Goal: Transaction & Acquisition: Purchase product/service

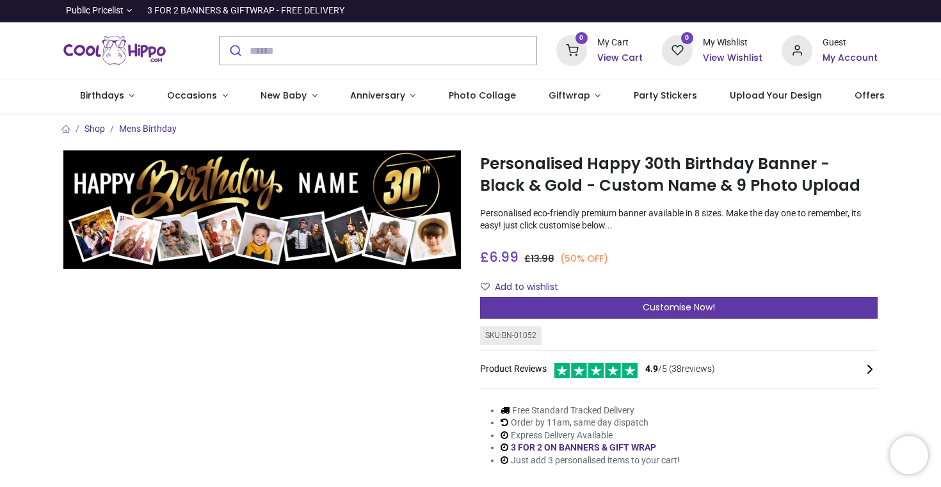
click at [663, 307] on span "Customise Now!" at bounding box center [679, 307] width 72 height 13
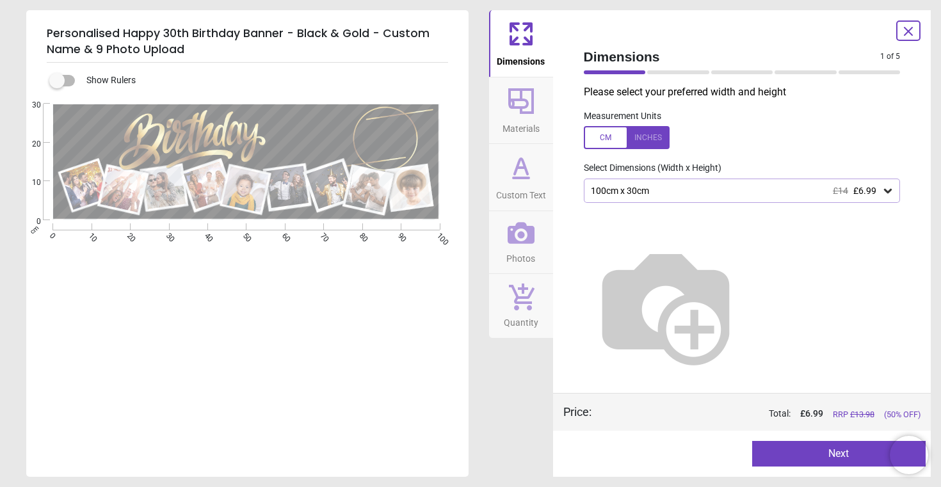
click at [692, 190] on div "100cm x 30cm £14 £6.99" at bounding box center [736, 191] width 293 height 11
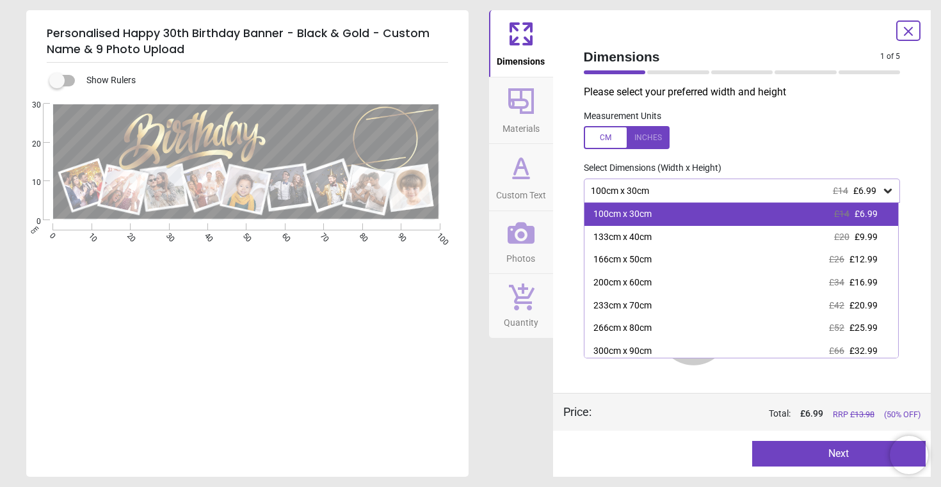
click at [656, 209] on div "100cm x 30cm £14 £6.99" at bounding box center [742, 214] width 314 height 23
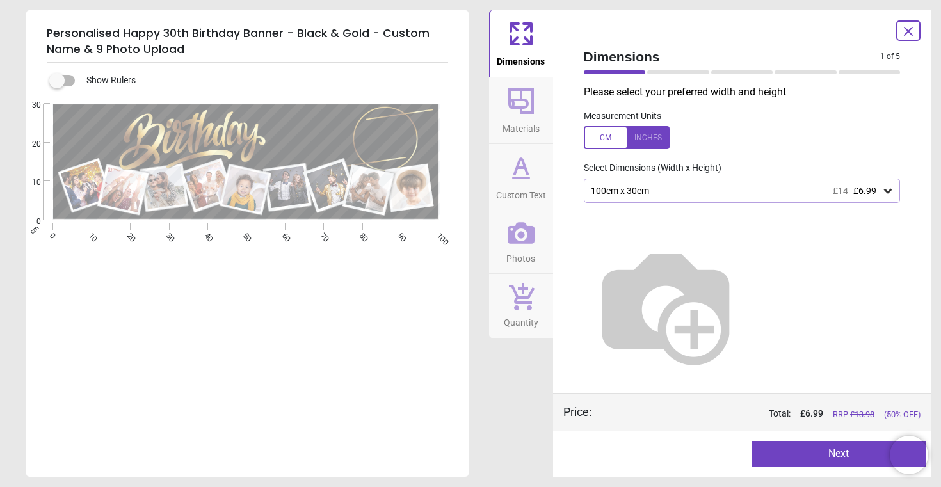
click at [626, 186] on div "100cm x 30cm £14 £6.99" at bounding box center [736, 191] width 293 height 11
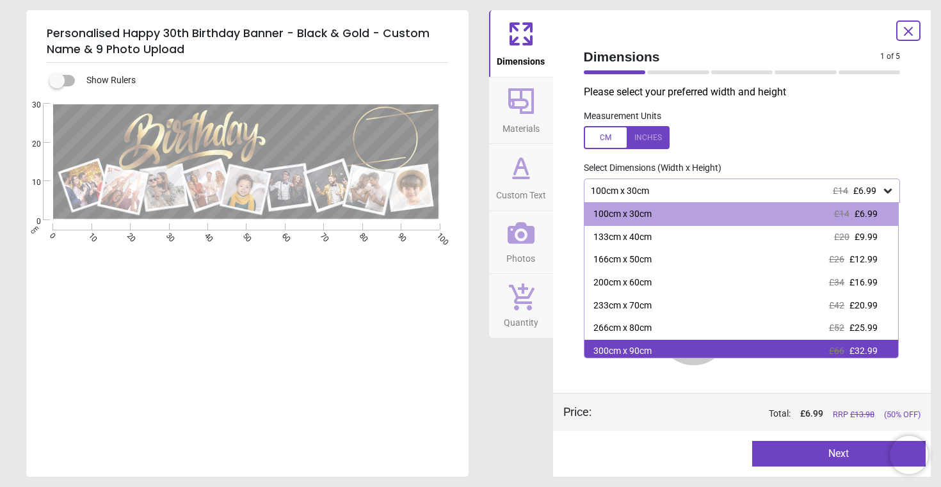
click at [630, 346] on div "300cm x 90cm" at bounding box center [623, 351] width 58 height 13
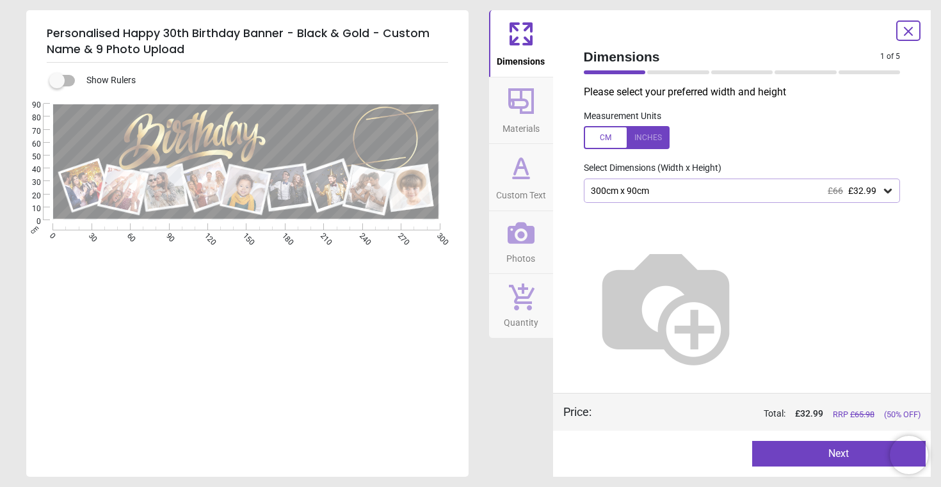
click at [733, 188] on div "300cm x 90cm £66 £32.99" at bounding box center [736, 191] width 293 height 11
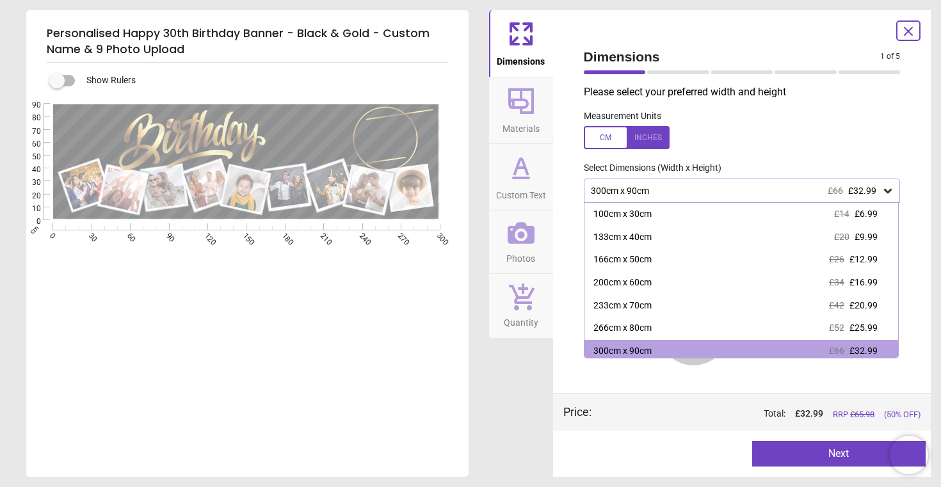
scroll to position [3, 0]
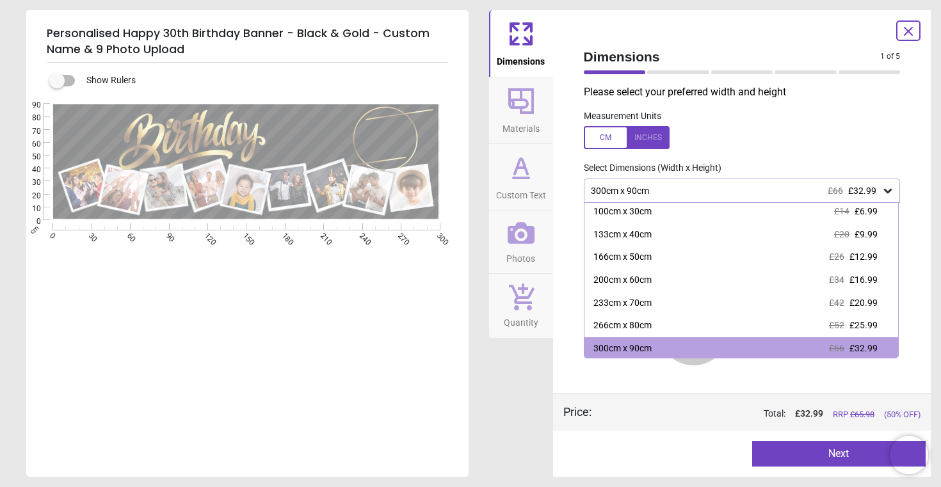
click at [733, 188] on div "300cm x 90cm £66 £32.99" at bounding box center [736, 191] width 293 height 11
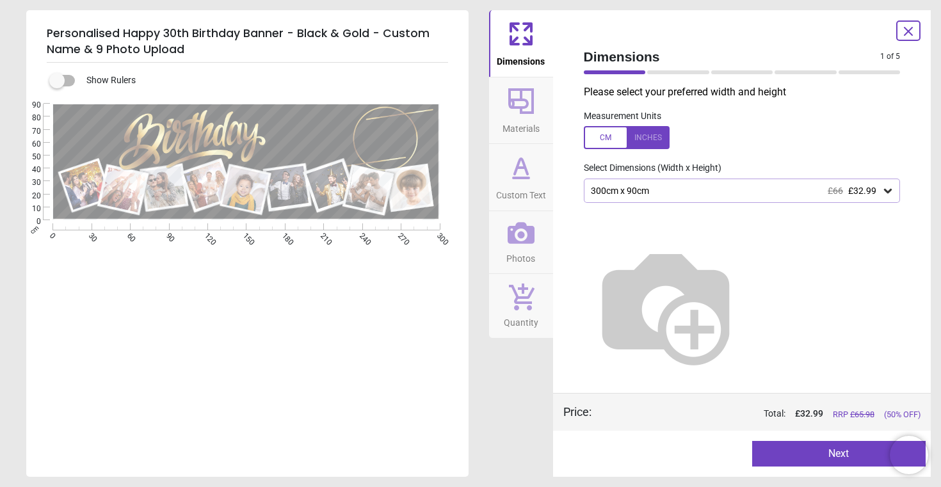
click at [686, 191] on div "300cm x 90cm £66 £32.99" at bounding box center [736, 191] width 293 height 11
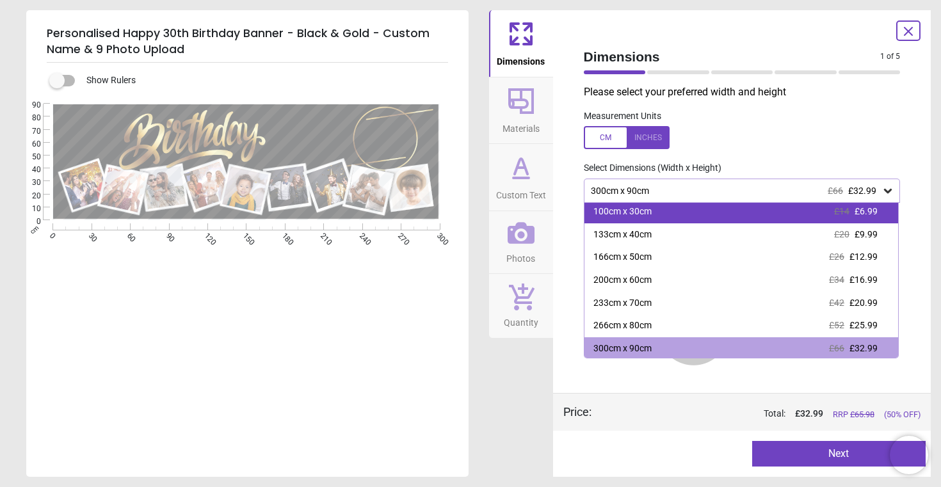
click at [661, 210] on div "100cm x 30cm £14 £6.99" at bounding box center [742, 211] width 314 height 23
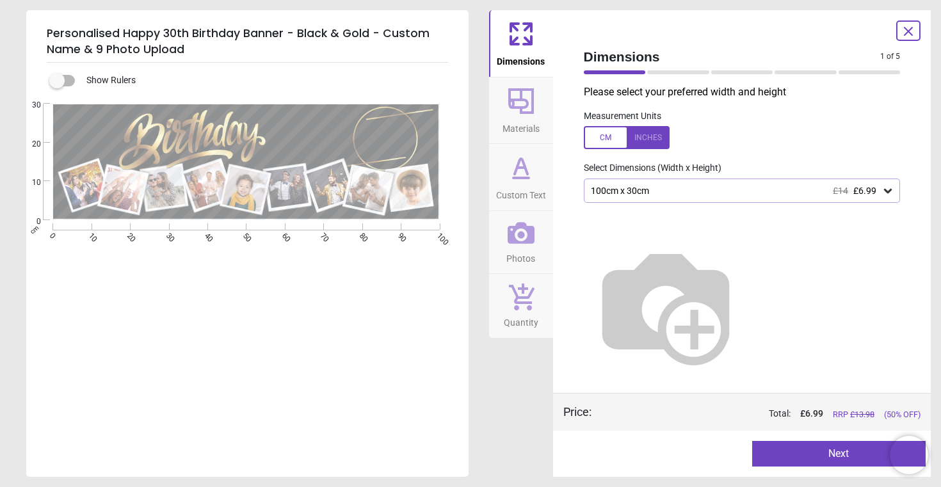
click at [683, 190] on div "100cm x 30cm £14 £6.99" at bounding box center [736, 191] width 293 height 11
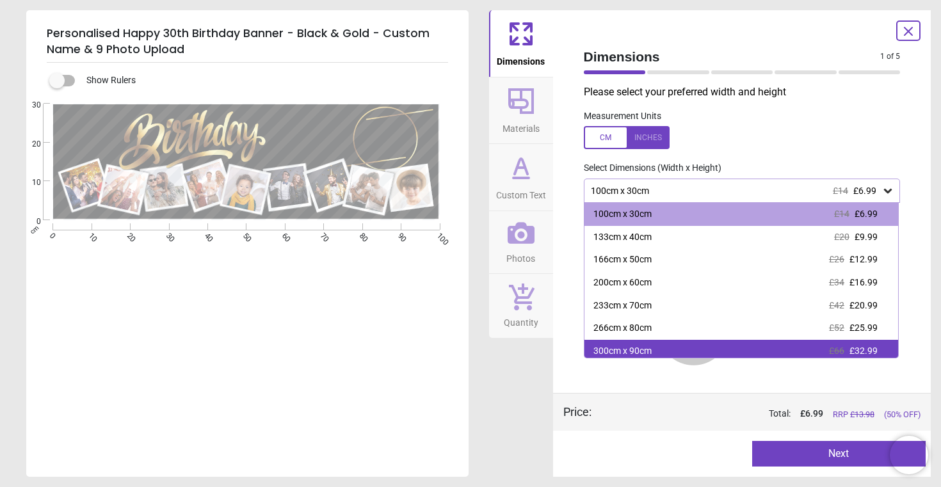
click at [642, 348] on div "300cm x 90cm" at bounding box center [623, 351] width 58 height 13
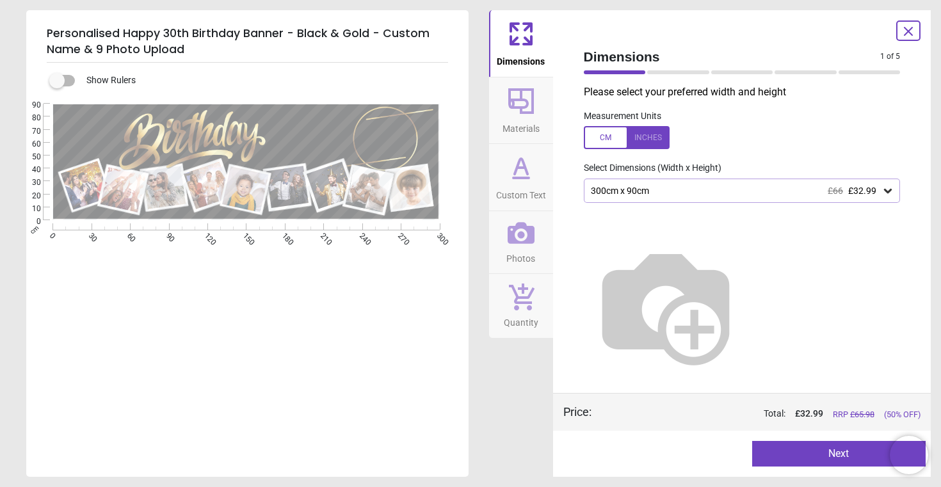
click at [817, 454] on button "Next" at bounding box center [839, 454] width 174 height 26
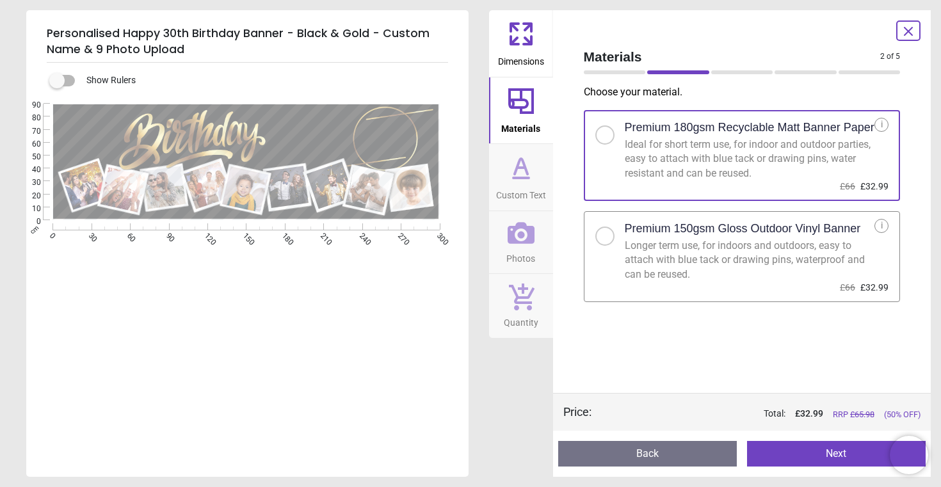
click at [881, 124] on div "i" at bounding box center [882, 125] width 14 height 14
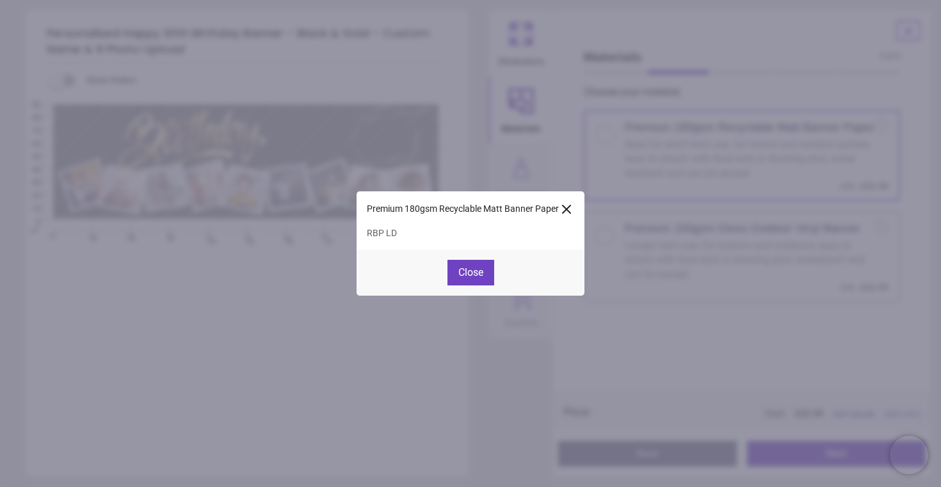
click at [569, 209] on icon at bounding box center [566, 209] width 15 height 15
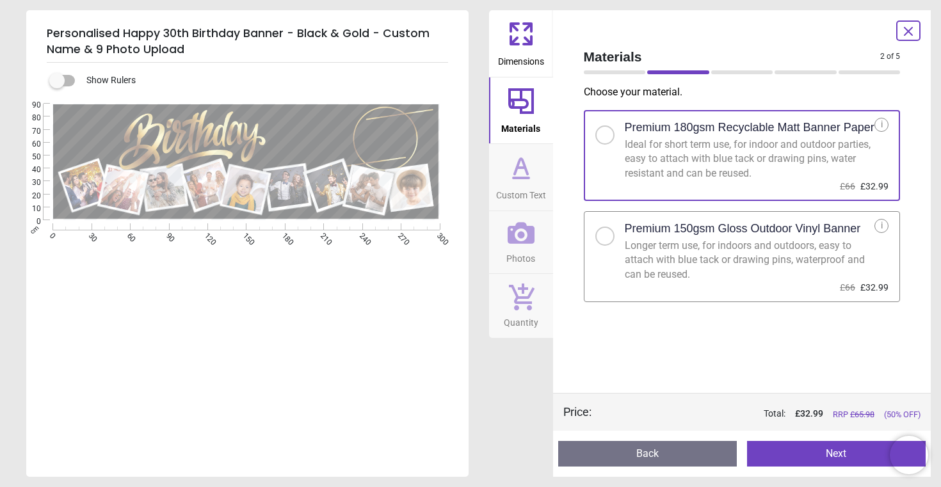
click at [527, 184] on span "Custom Text" at bounding box center [521, 192] width 50 height 19
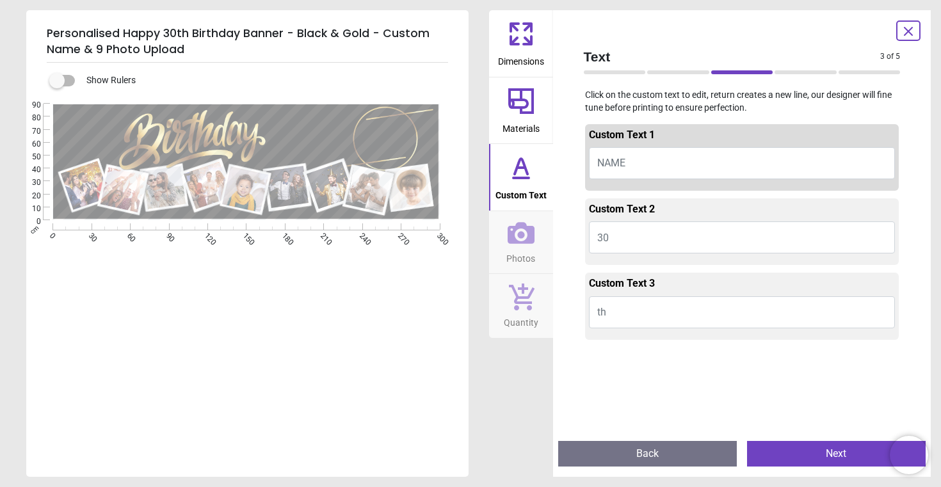
click at [525, 247] on span "Photos" at bounding box center [520, 256] width 29 height 19
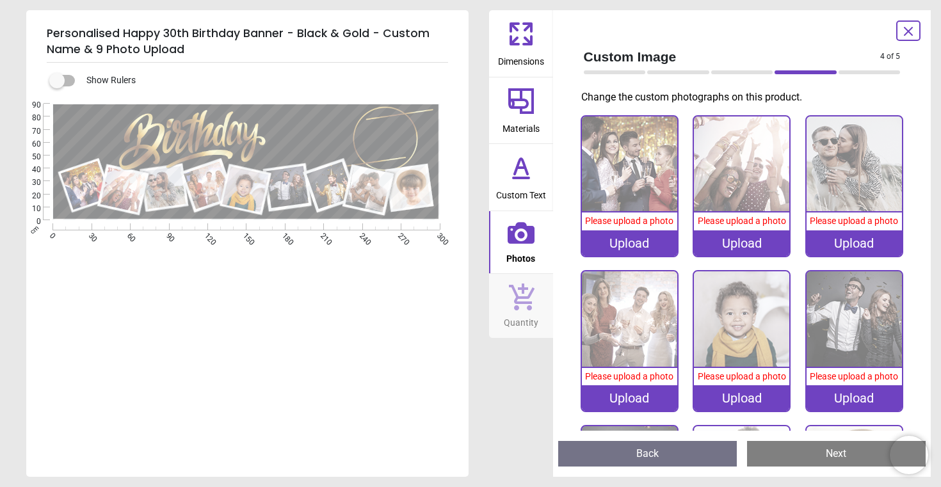
click at [519, 308] on icon at bounding box center [521, 296] width 27 height 28
click at [524, 297] on icon at bounding box center [522, 297] width 26 height 27
click at [519, 178] on icon at bounding box center [521, 178] width 15 height 0
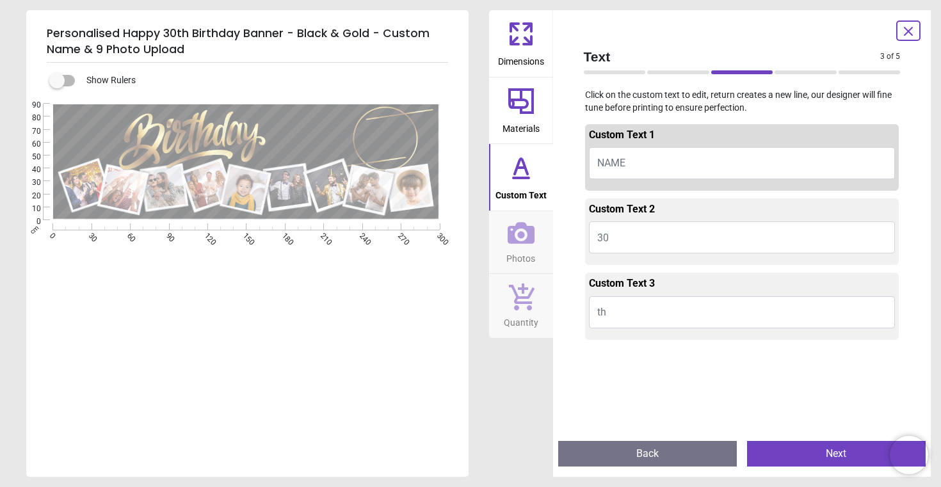
click at [523, 109] on icon at bounding box center [521, 101] width 31 height 31
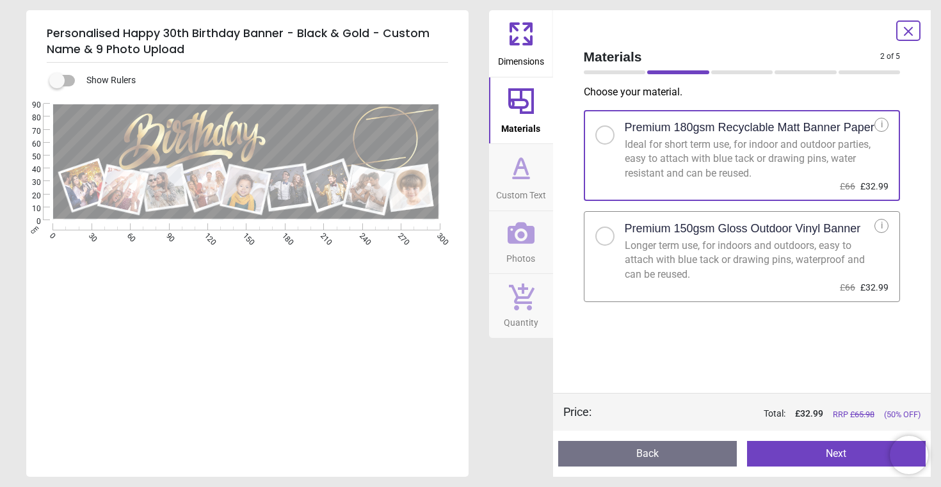
click at [880, 123] on div "i" at bounding box center [882, 125] width 14 height 14
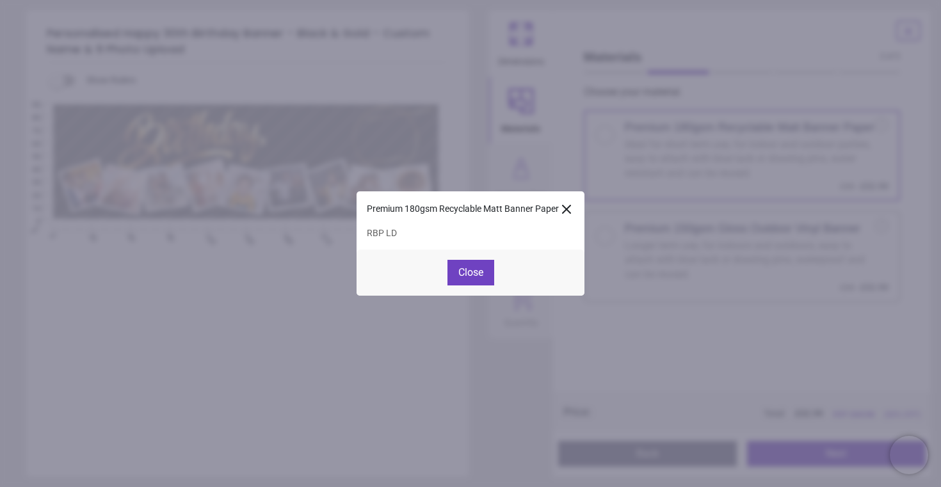
click at [574, 211] on icon at bounding box center [566, 209] width 15 height 15
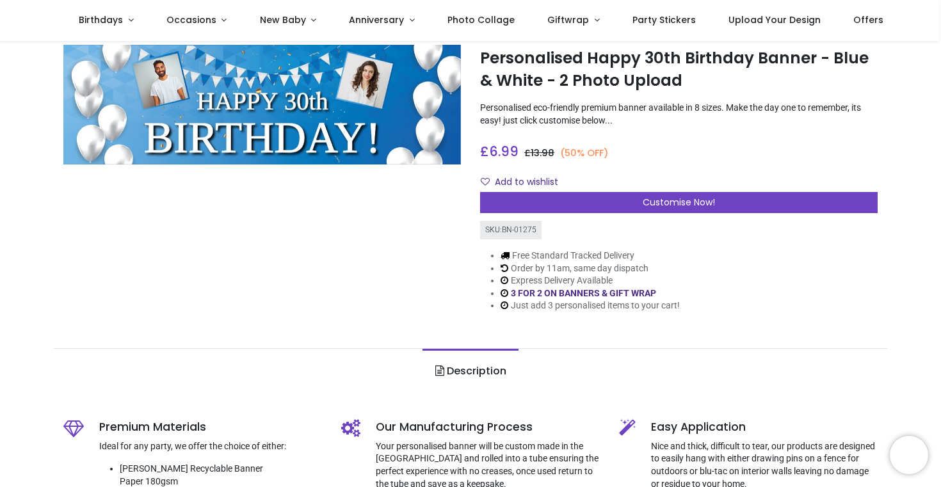
scroll to position [32, 0]
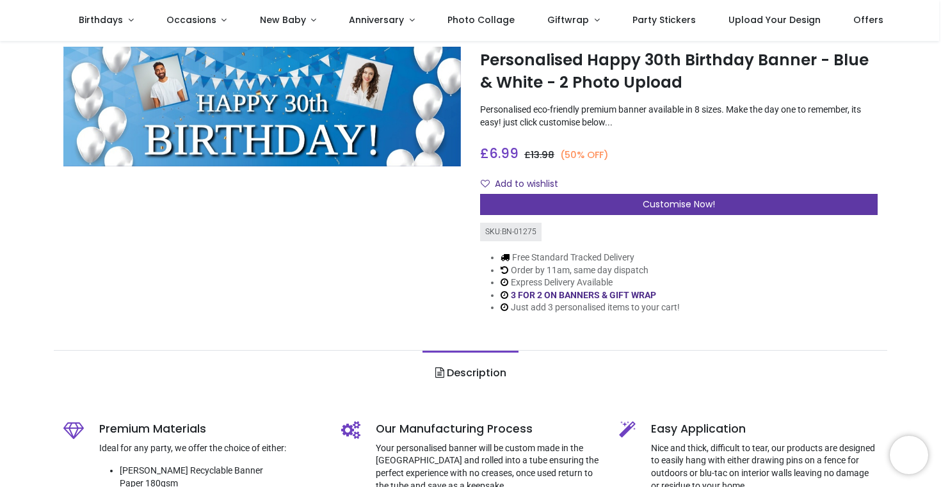
click at [643, 200] on span "Customise Now!" at bounding box center [679, 204] width 72 height 13
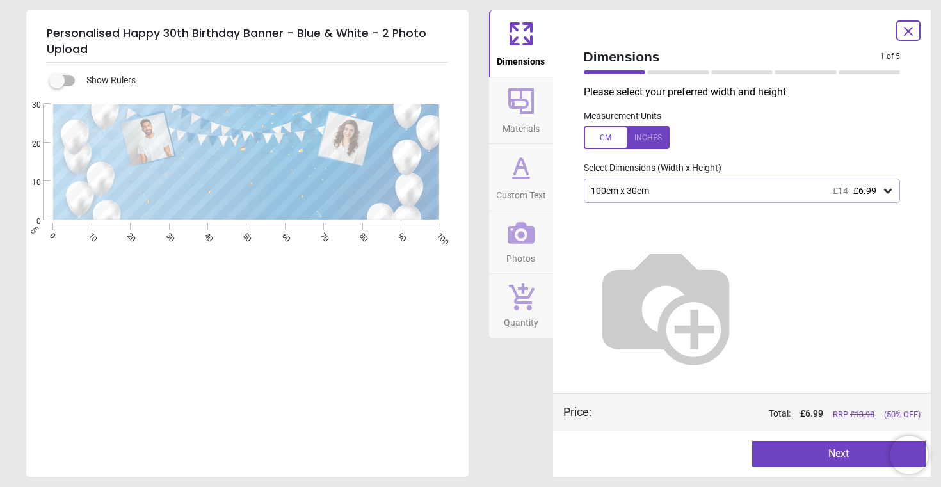
click at [664, 195] on div "100cm x 30cm £14 £6.99" at bounding box center [742, 191] width 317 height 24
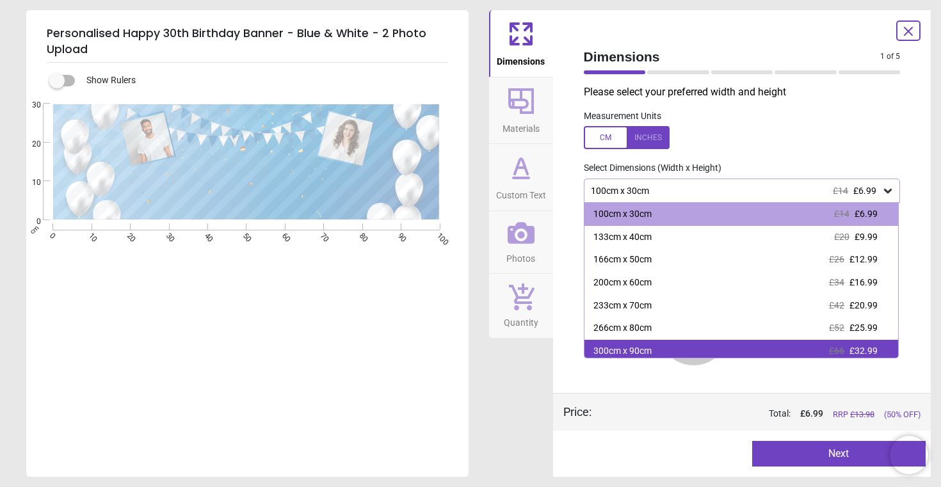
click at [630, 346] on div "300cm x 90cm" at bounding box center [623, 351] width 58 height 13
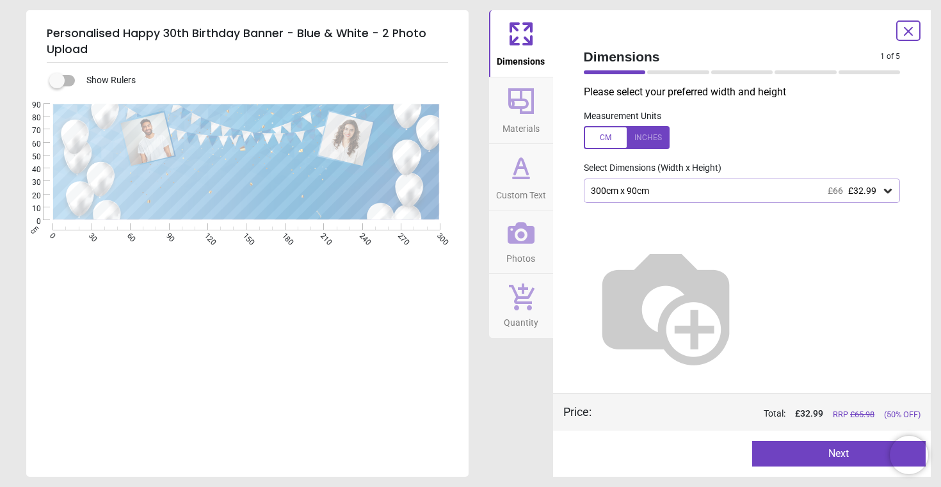
click at [622, 188] on div "300cm x 90cm £66 £32.99" at bounding box center [736, 191] width 293 height 11
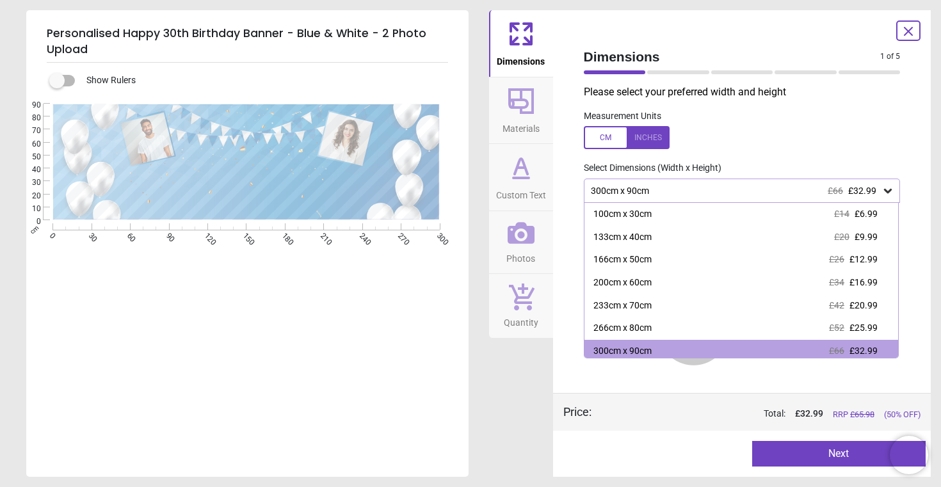
scroll to position [3, 0]
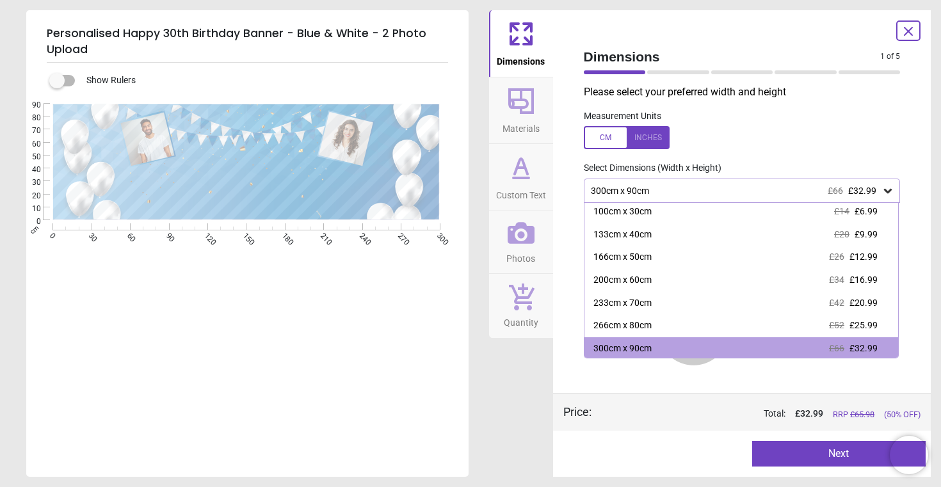
click at [298, 353] on div "E E" at bounding box center [246, 347] width 440 height 487
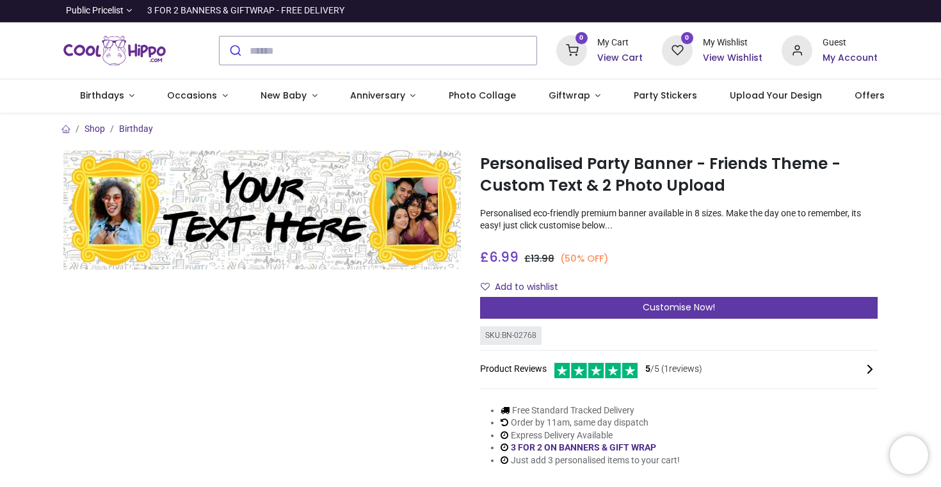
click at [673, 314] on div "Customise Now!" at bounding box center [679, 308] width 398 height 22
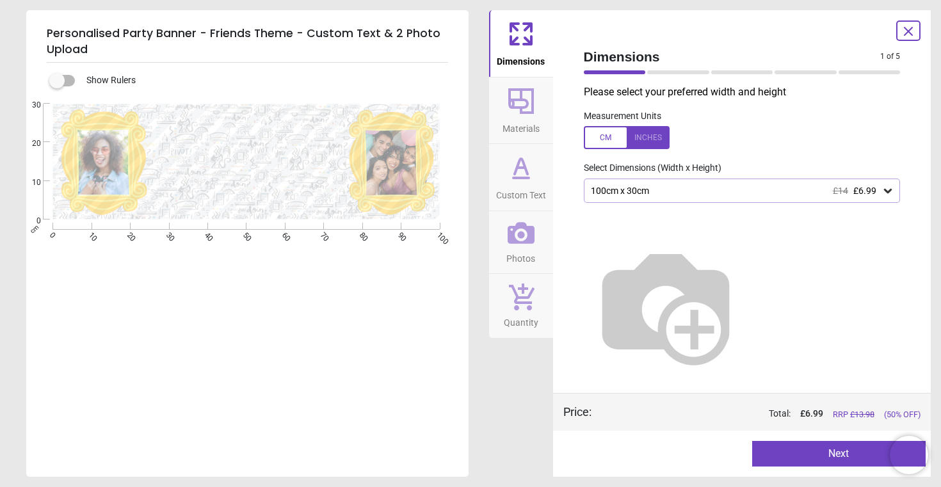
click at [889, 194] on icon at bounding box center [888, 190] width 13 height 13
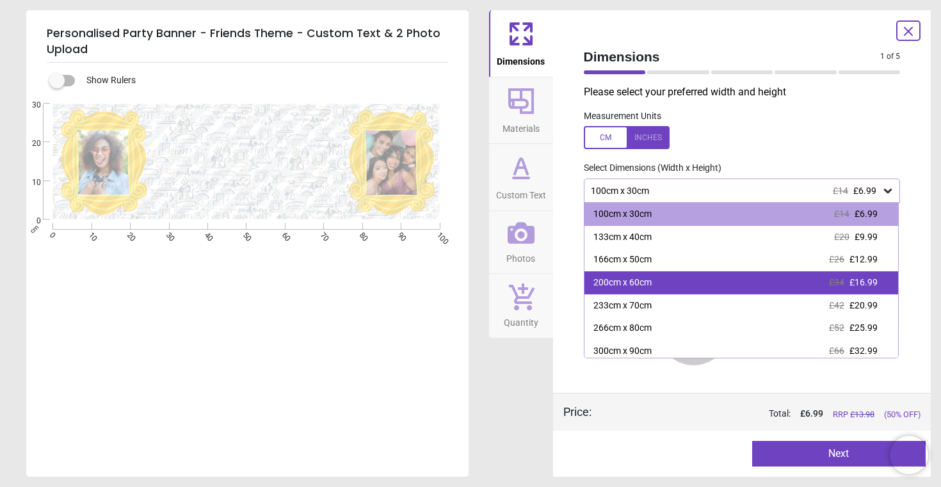
click at [660, 282] on div "200cm x 60cm £34 £16.99" at bounding box center [742, 282] width 314 height 23
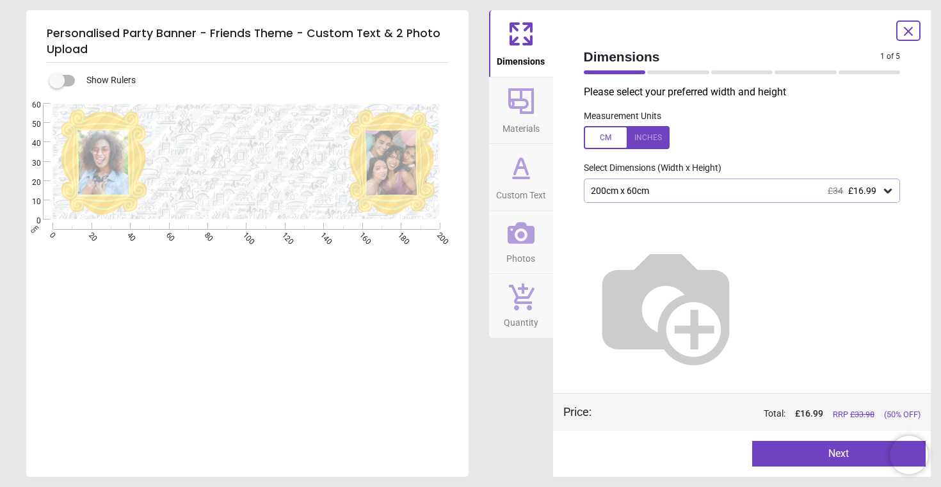
click at [752, 196] on div "200cm x 60cm £34 £16.99" at bounding box center [742, 191] width 317 height 24
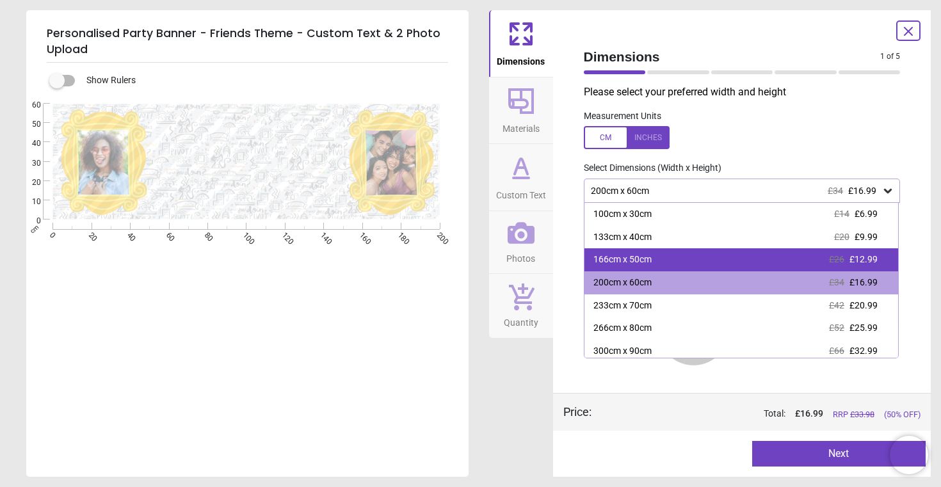
click at [659, 254] on div "166cm x 50cm £26 £12.99" at bounding box center [742, 259] width 314 height 23
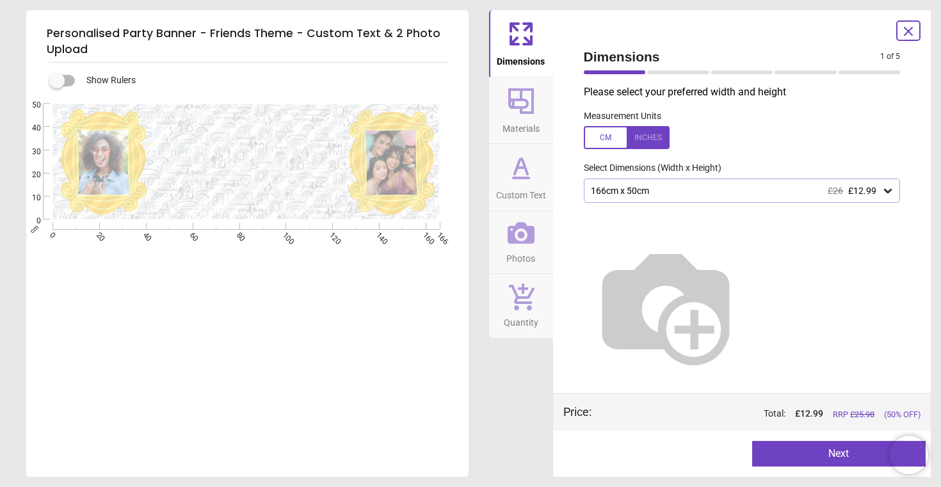
click at [90, 255] on div "E" at bounding box center [246, 347] width 440 height 487
click at [57, 81] on label at bounding box center [57, 81] width 0 height 0
click at [686, 186] on div "166cm x 50cm £26 £12.99" at bounding box center [736, 191] width 293 height 11
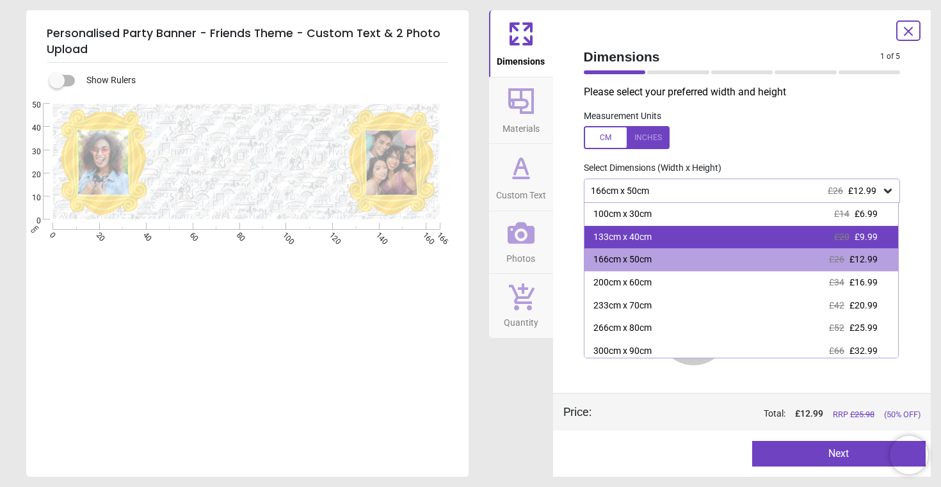
click at [638, 242] on div "133cm x 40cm" at bounding box center [623, 237] width 58 height 13
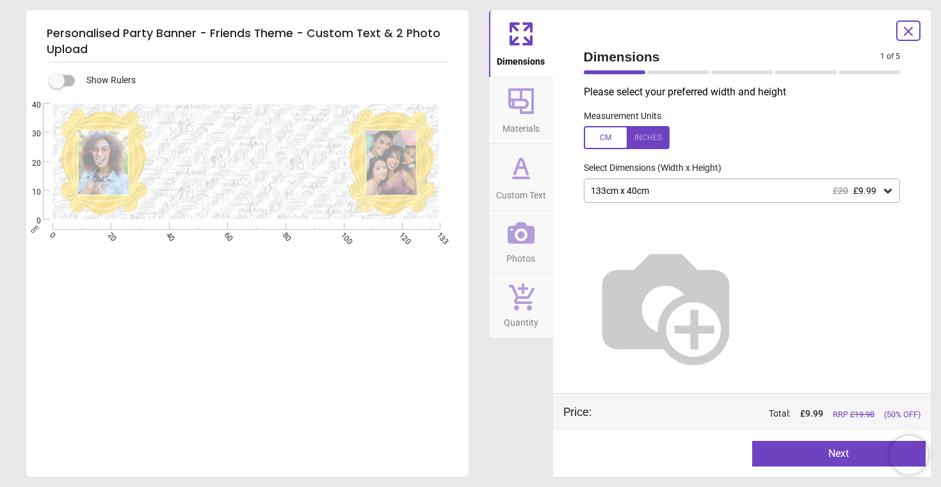
click at [672, 195] on div "133cm x 40cm £20 £9.99" at bounding box center [736, 191] width 293 height 11
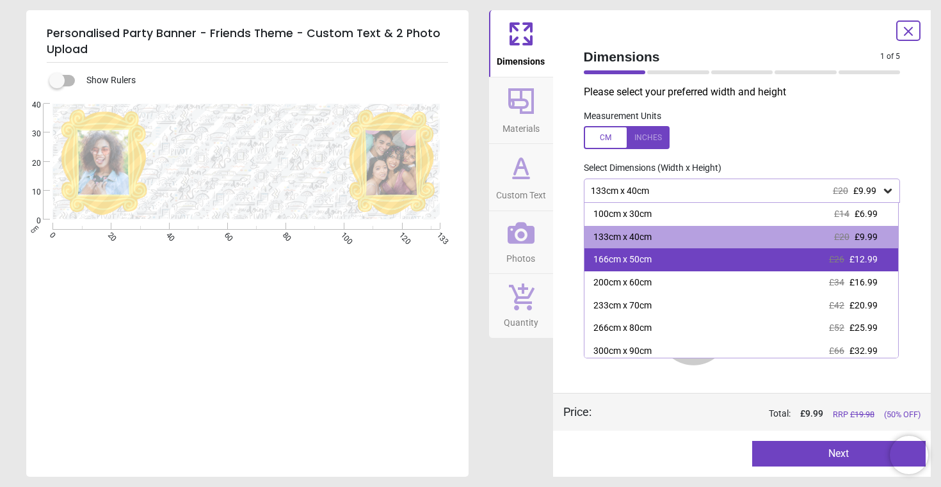
click at [640, 256] on div "166cm x 50cm" at bounding box center [623, 260] width 58 height 13
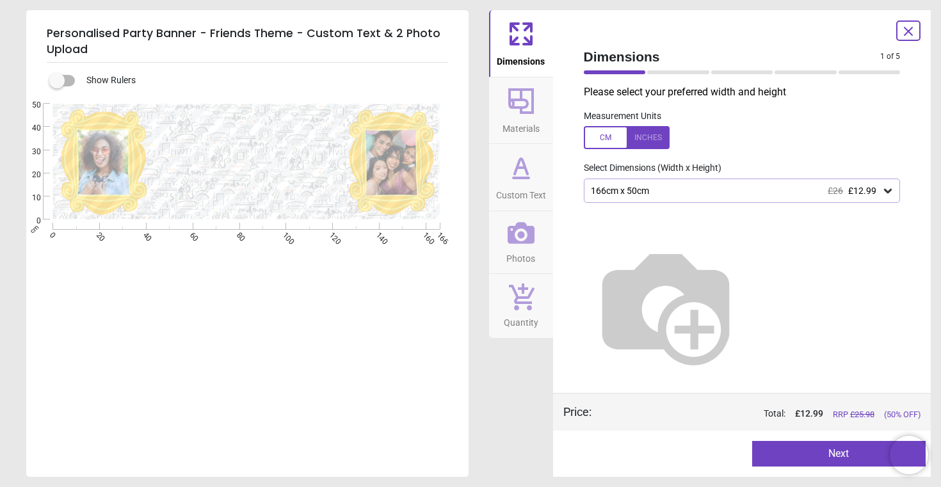
click at [715, 206] on div at bounding box center [742, 301] width 337 height 196
click at [715, 198] on div "166cm x 50cm £26 £12.99" at bounding box center [742, 191] width 317 height 24
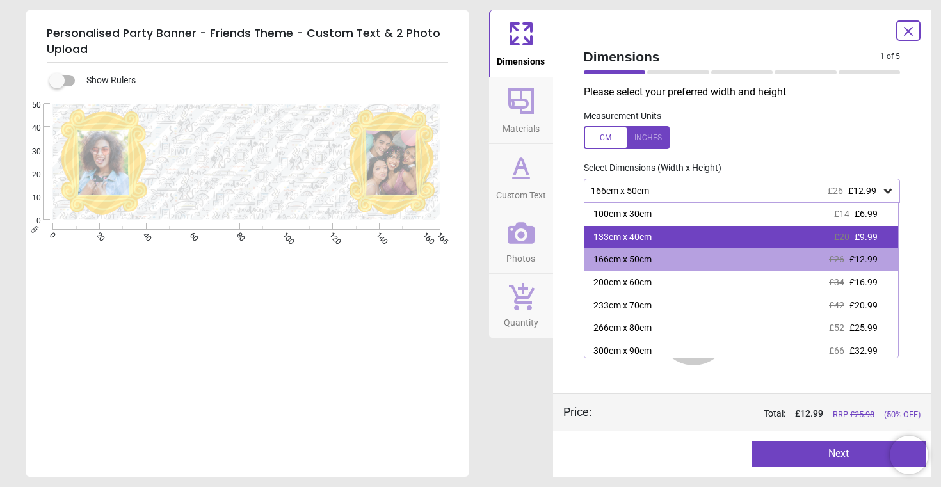
click at [660, 230] on div "133cm x 40cm £20 £9.99" at bounding box center [742, 237] width 314 height 23
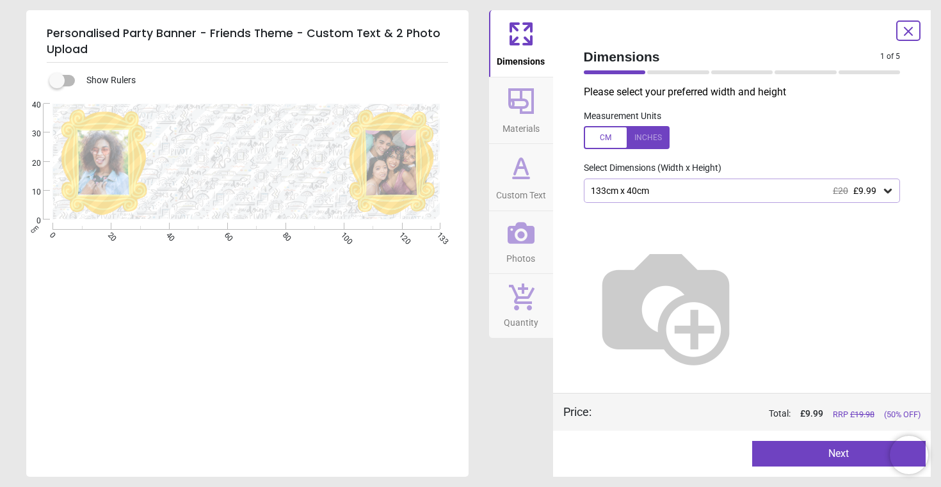
click at [811, 463] on button "Next" at bounding box center [839, 454] width 174 height 26
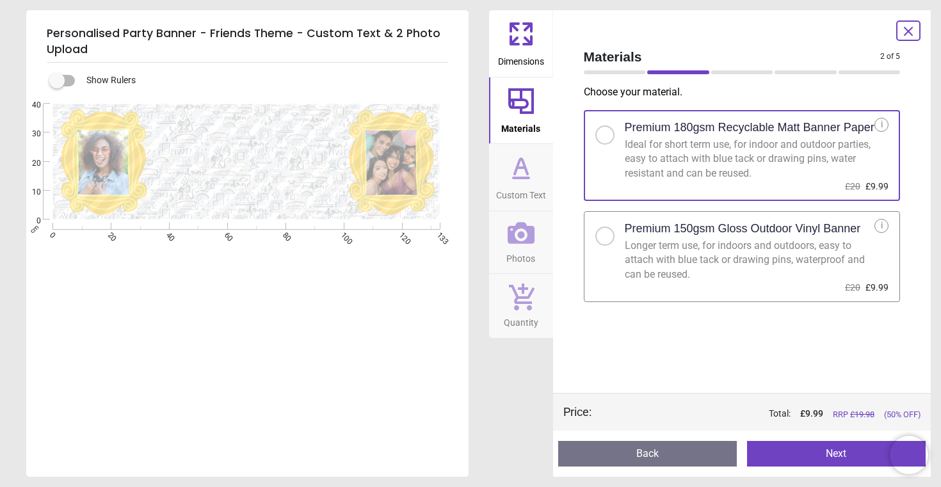
click at [833, 458] on button "Next" at bounding box center [836, 454] width 179 height 26
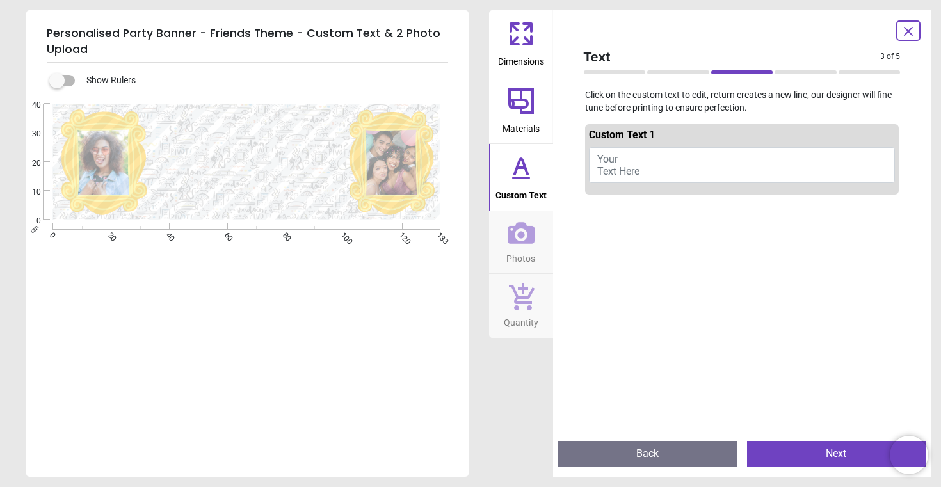
click at [626, 159] on button "Your Text Here" at bounding box center [742, 165] width 307 height 36
click at [611, 169] on span "Your Text Here" at bounding box center [618, 165] width 42 height 24
click at [662, 157] on button "Happy 30th Birthday Elliot" at bounding box center [742, 165] width 307 height 36
click at [656, 158] on button "Happy 30th Birthday Elliot" at bounding box center [742, 165] width 307 height 36
click at [643, 163] on button "Happy 30th Birthday Elliot" at bounding box center [742, 165] width 307 height 36
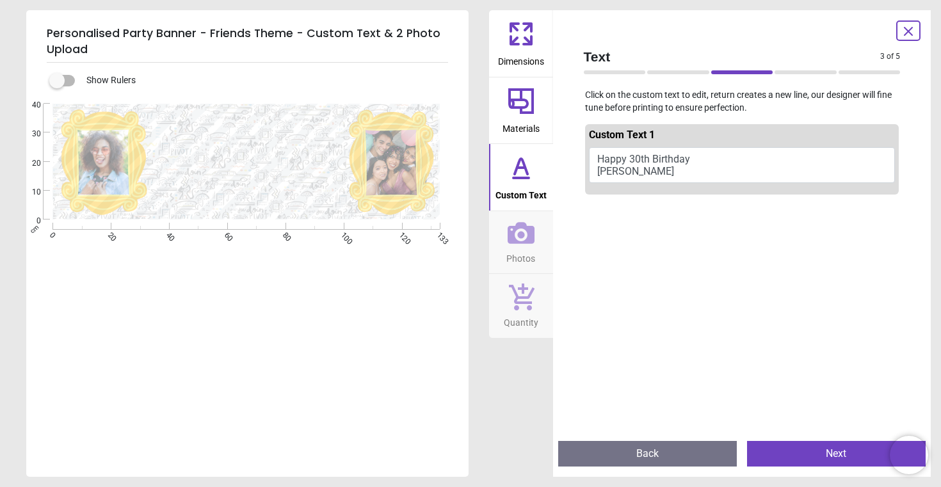
click at [643, 163] on button "Happy 30th Birthday Elliot" at bounding box center [742, 165] width 307 height 36
click at [655, 158] on button "Happy 30th Birthday Elliot" at bounding box center [742, 165] width 307 height 36
click at [626, 169] on button "Happy 30th Birthday Elliot" at bounding box center [742, 165] width 307 height 36
click at [626, 243] on div at bounding box center [742, 443] width 314 height 487
click at [620, 170] on button "Happy 30th Birthday Elliot" at bounding box center [742, 165] width 307 height 36
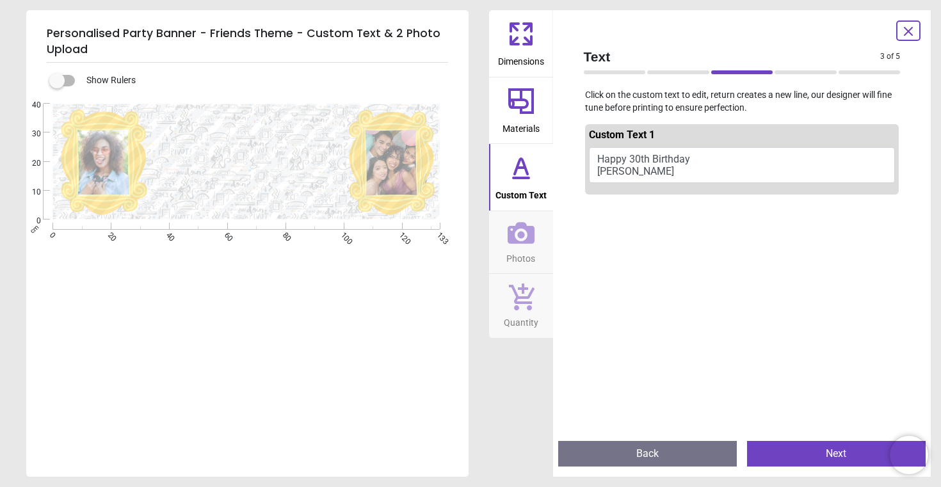
click at [620, 170] on button "Happy 30th Birthday Elliot" at bounding box center [742, 165] width 307 height 36
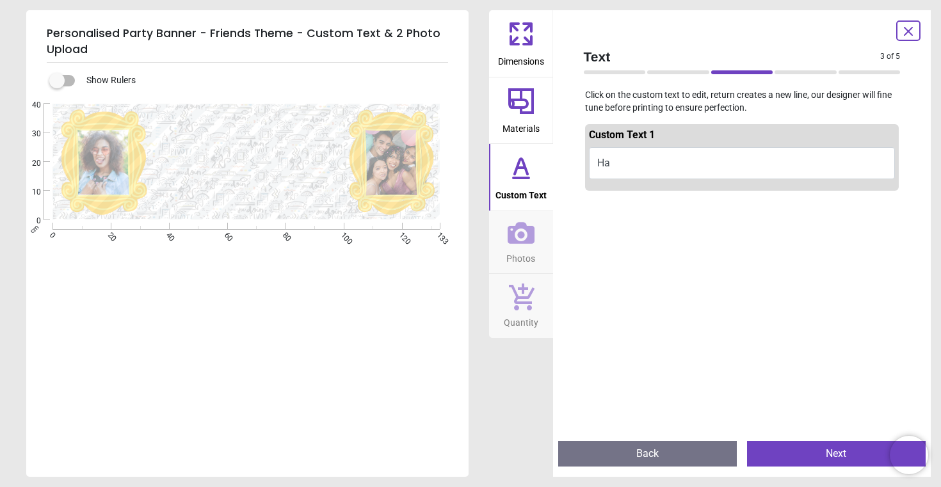
type textarea "*"
type textarea "**********"
click at [530, 243] on icon at bounding box center [521, 233] width 27 height 27
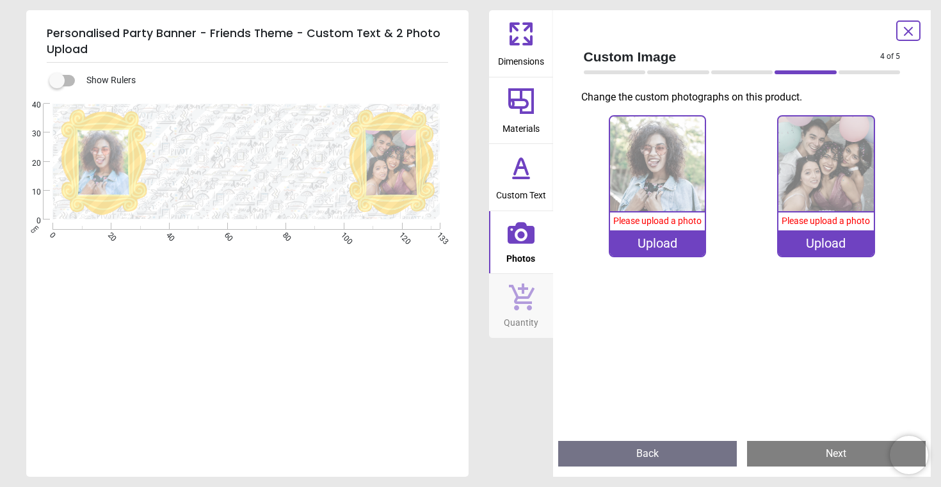
click at [677, 241] on div "Upload" at bounding box center [657, 243] width 95 height 26
click at [694, 250] on div "Upload" at bounding box center [657, 243] width 95 height 26
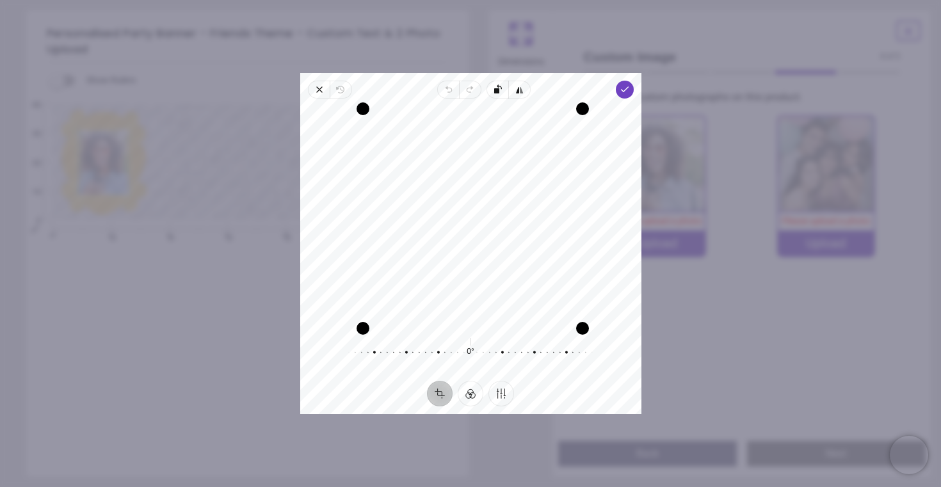
drag, startPoint x: 576, startPoint y: 325, endPoint x: 575, endPoint y: 362, distance: 37.8
click at [575, 362] on div "Recenter 0° Reset" at bounding box center [470, 240] width 341 height 282
drag, startPoint x: 524, startPoint y: 222, endPoint x: 504, endPoint y: 170, distance: 54.9
click at [504, 170] on div "Recenter" at bounding box center [471, 217] width 321 height 216
click at [631, 277] on div "Recenter" at bounding box center [471, 217] width 321 height 216
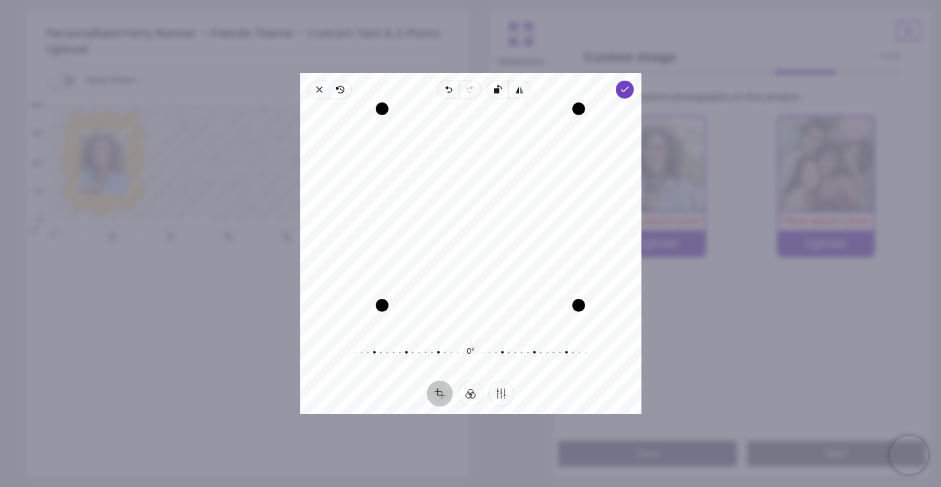
drag, startPoint x: 364, startPoint y: 326, endPoint x: 400, endPoint y: 323, distance: 35.9
click at [400, 323] on div "Recenter" at bounding box center [471, 217] width 321 height 216
drag, startPoint x: 581, startPoint y: 304, endPoint x: 540, endPoint y: 309, distance: 41.3
click at [540, 309] on div "Recenter" at bounding box center [471, 217] width 321 height 216
drag, startPoint x: 521, startPoint y: 259, endPoint x: 521, endPoint y: 229, distance: 30.1
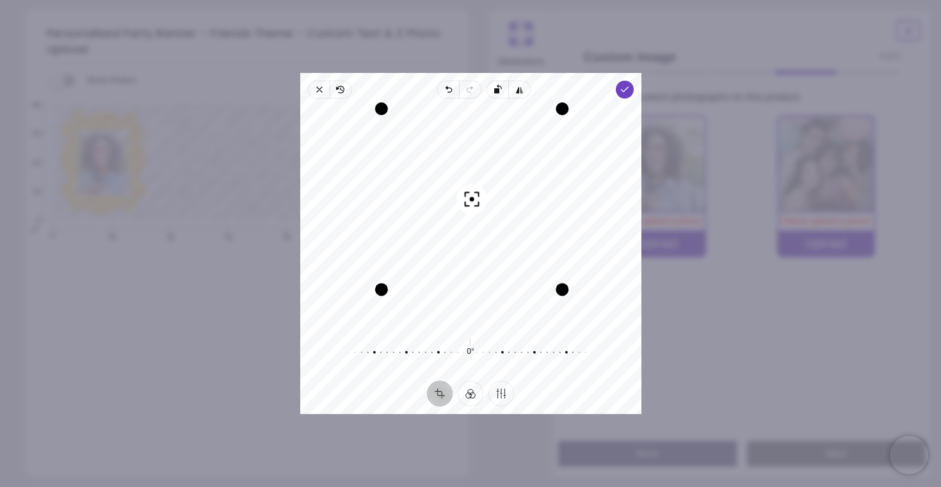
click at [521, 229] on div "Recenter" at bounding box center [471, 217] width 321 height 216
click at [501, 392] on button "Finetune" at bounding box center [502, 394] width 26 height 26
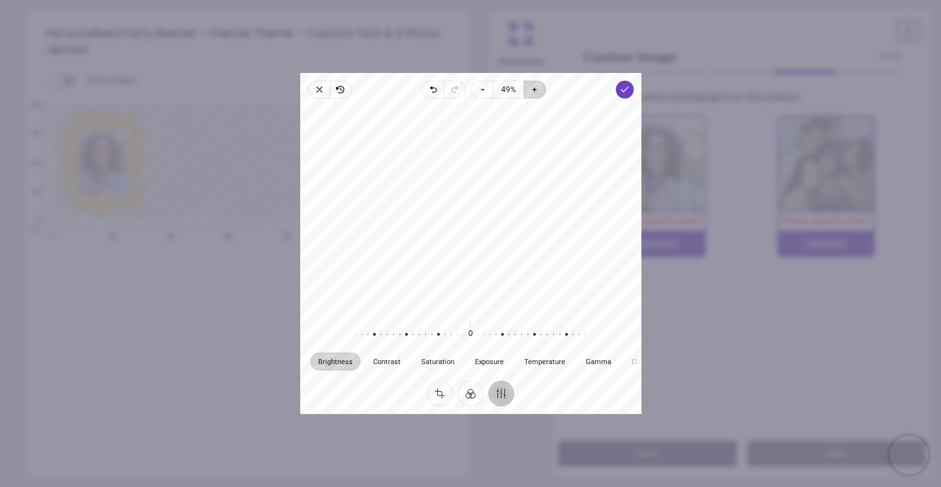
click at [538, 85] on icon "button" at bounding box center [535, 90] width 10 height 10
click at [484, 86] on icon "button" at bounding box center [483, 90] width 10 height 10
click at [626, 85] on icon "button" at bounding box center [624, 90] width 10 height 10
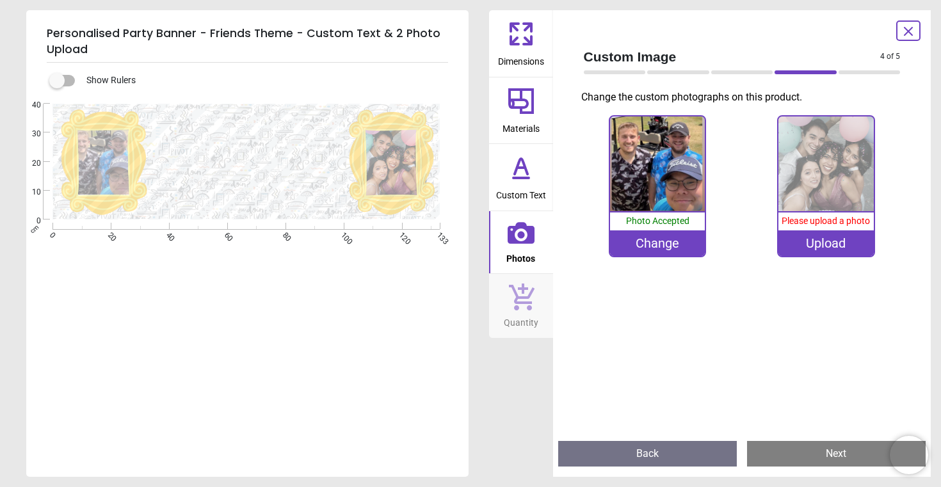
click at [664, 244] on div "Change" at bounding box center [657, 243] width 95 height 26
click at [845, 241] on div "Upload" at bounding box center [826, 243] width 95 height 26
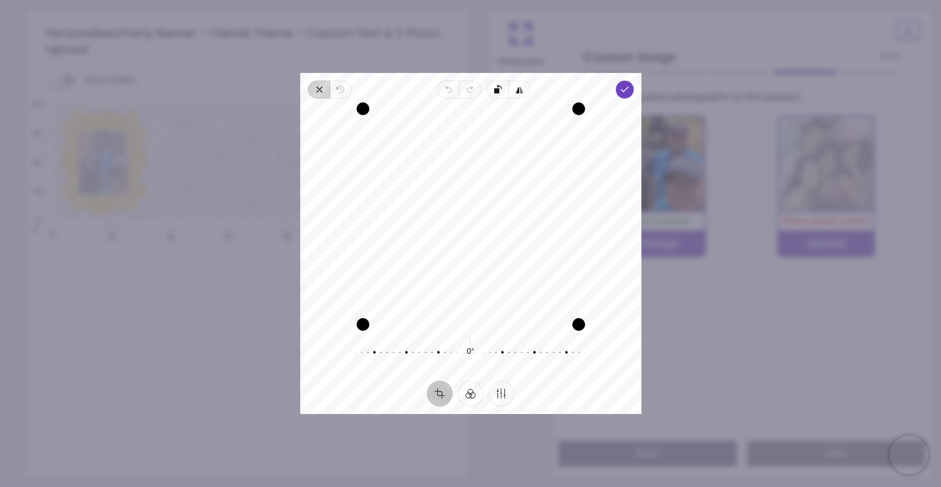
click at [314, 93] on icon "button" at bounding box center [319, 90] width 10 height 10
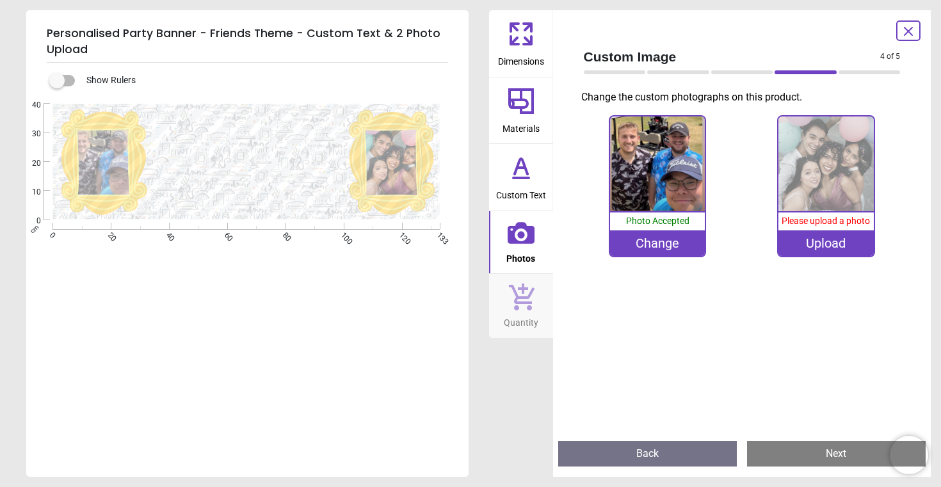
click at [830, 249] on div "Upload" at bounding box center [826, 243] width 95 height 26
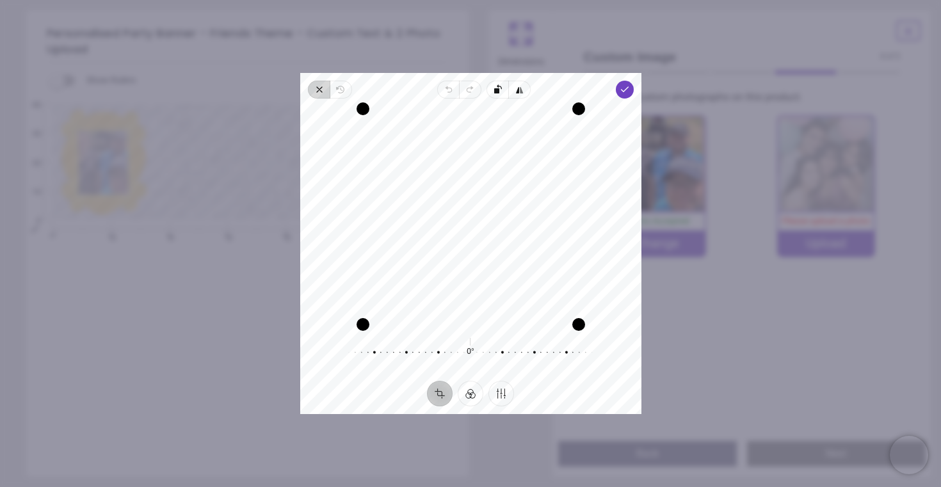
click at [324, 86] on icon "button" at bounding box center [319, 90] width 10 height 10
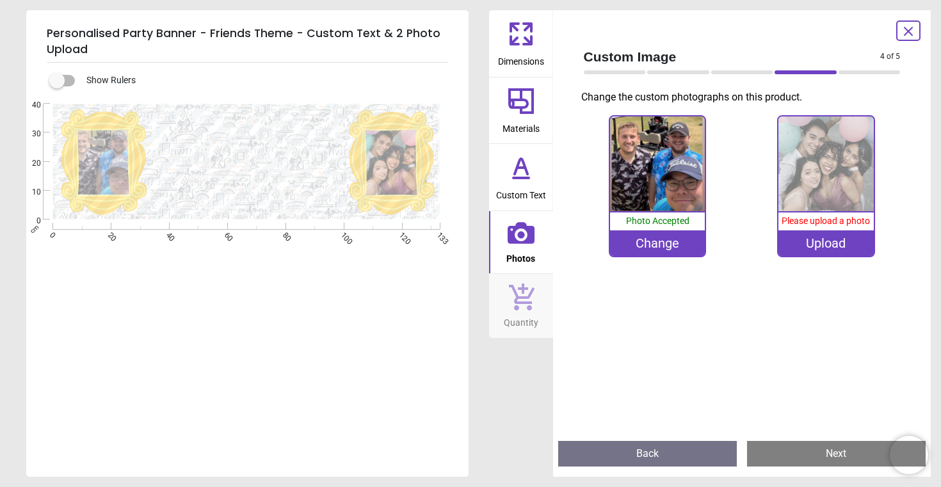
click at [860, 245] on div "Upload" at bounding box center [826, 243] width 95 height 26
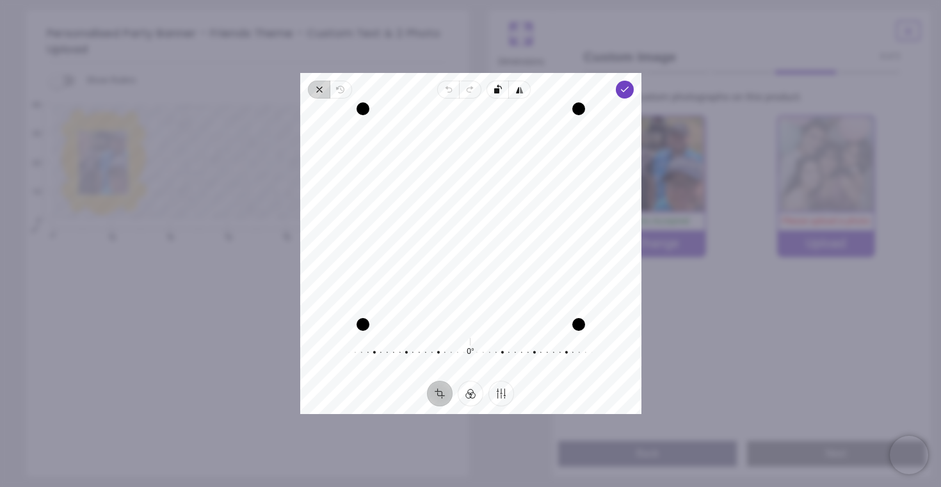
click at [318, 90] on icon "button" at bounding box center [319, 90] width 10 height 10
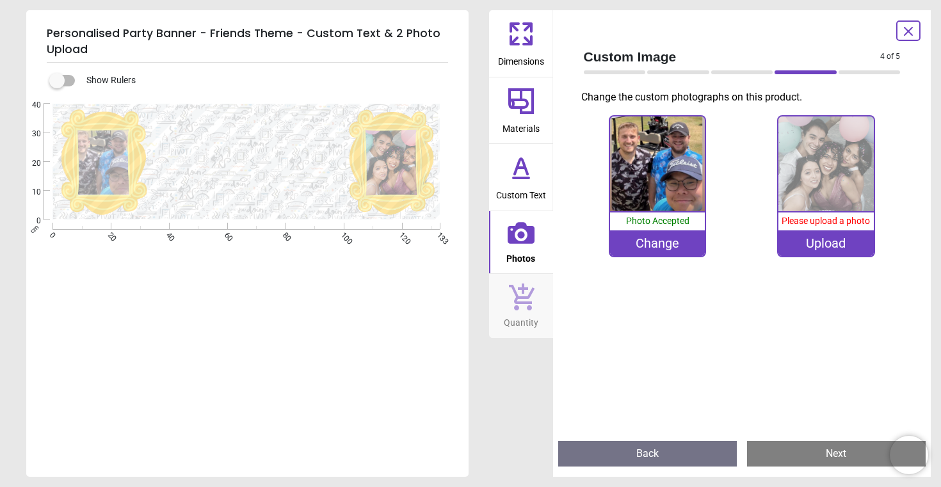
click at [860, 238] on div "Upload" at bounding box center [826, 243] width 95 height 26
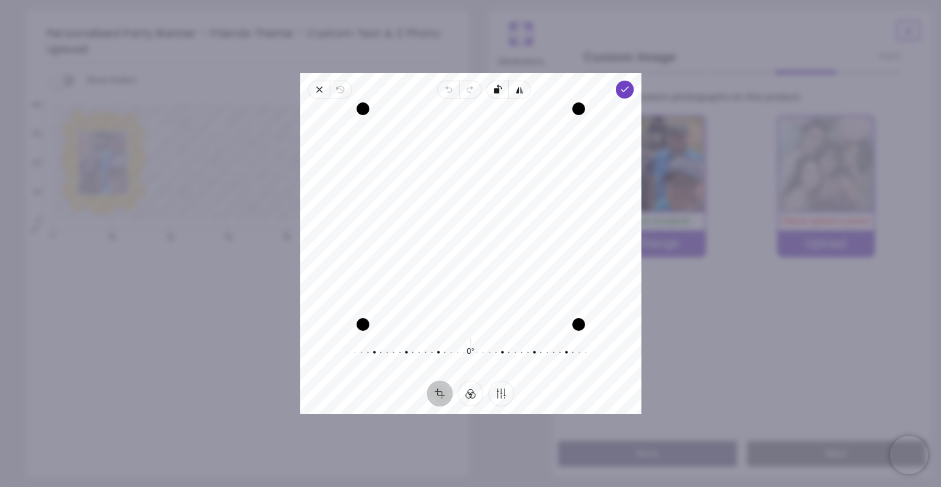
click at [628, 101] on div "Recenter 0° Reset" at bounding box center [470, 240] width 341 height 282
click at [615, 93] on div "Close Revert Undo Redo Rotate left Flip horizontal Done Crop Filter Finetune Re…" at bounding box center [470, 243] width 341 height 341
click at [623, 93] on icon "button" at bounding box center [624, 90] width 10 height 10
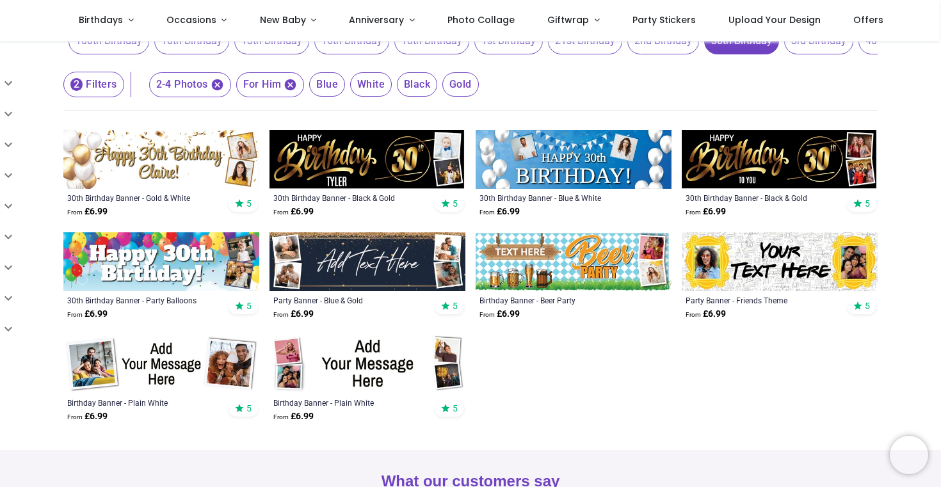
scroll to position [187, 0]
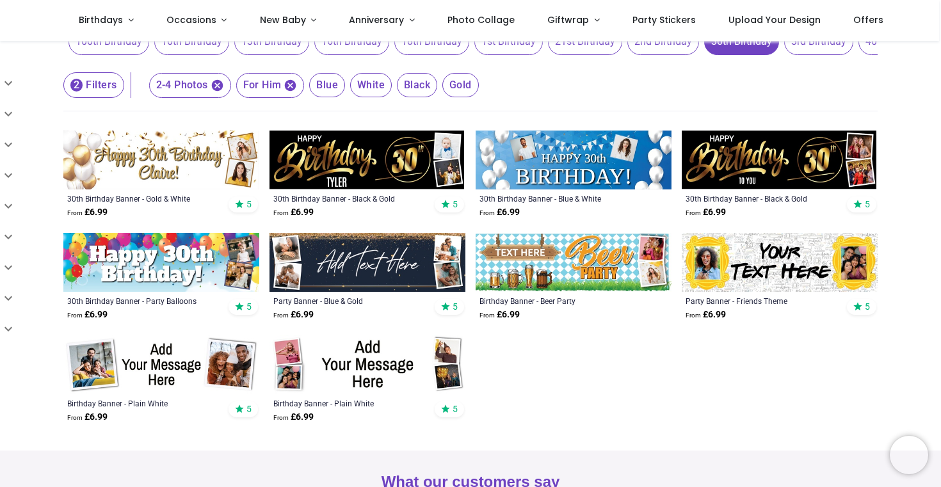
click at [583, 172] on img at bounding box center [574, 160] width 196 height 59
click at [159, 355] on img at bounding box center [161, 365] width 196 height 59
click at [585, 145] on img at bounding box center [574, 160] width 196 height 59
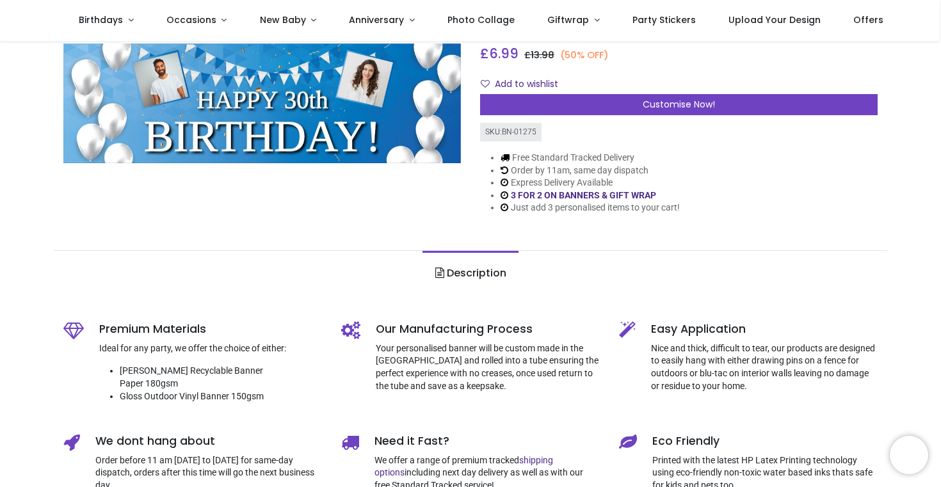
scroll to position [134, 0]
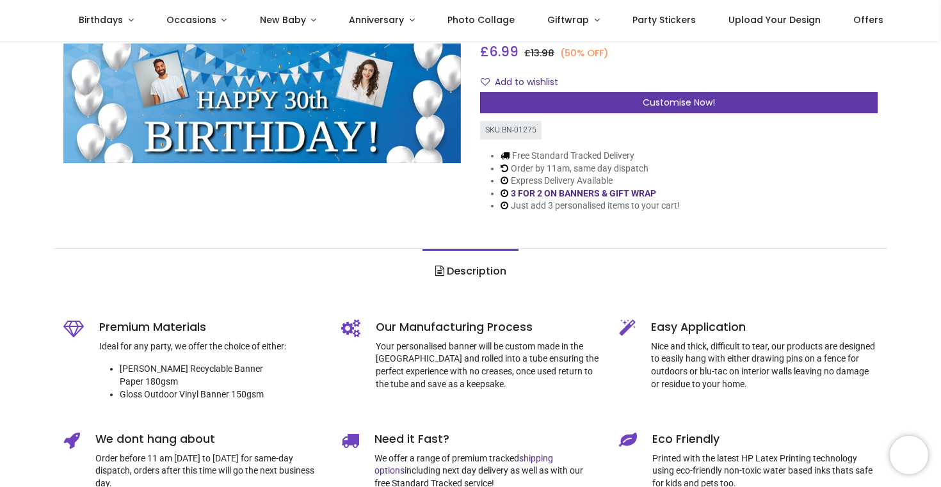
click at [701, 102] on span "Customise Now!" at bounding box center [679, 102] width 72 height 13
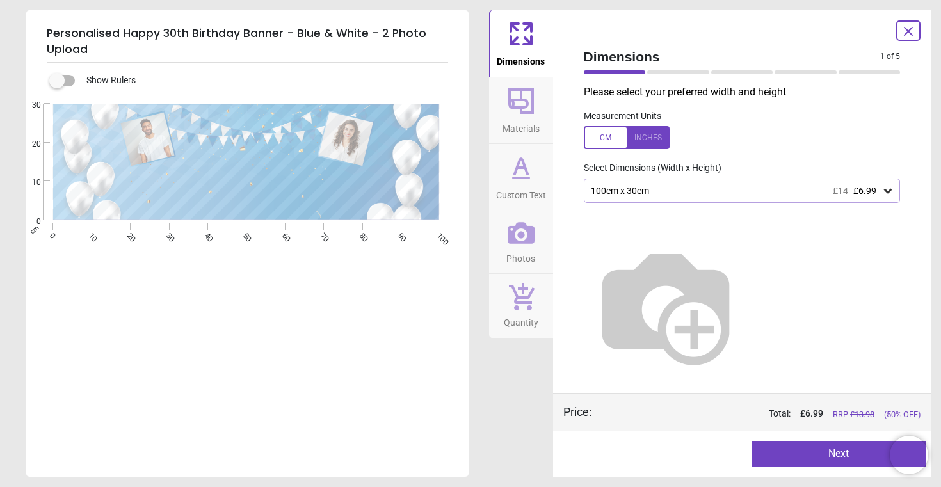
click at [680, 190] on div "100cm x 30cm £14 £6.99" at bounding box center [736, 191] width 293 height 11
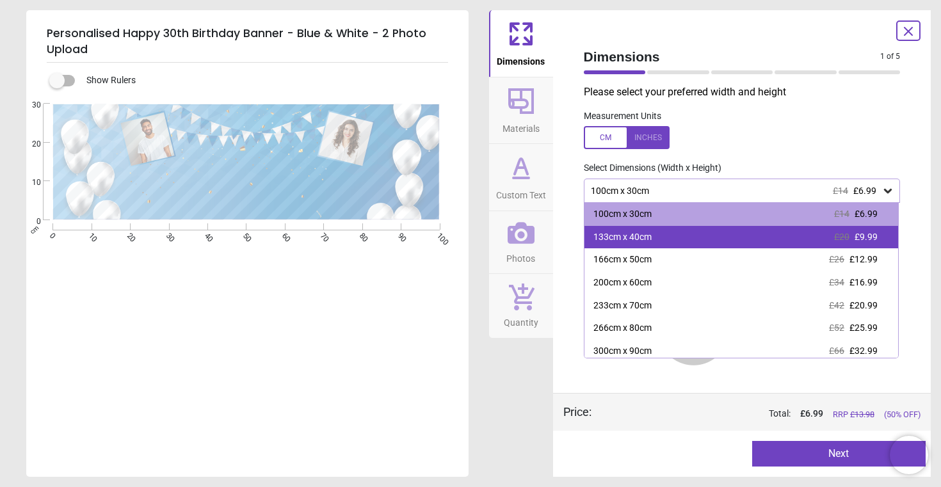
click at [648, 243] on div "133cm x 40cm £20 £9.99" at bounding box center [742, 237] width 314 height 23
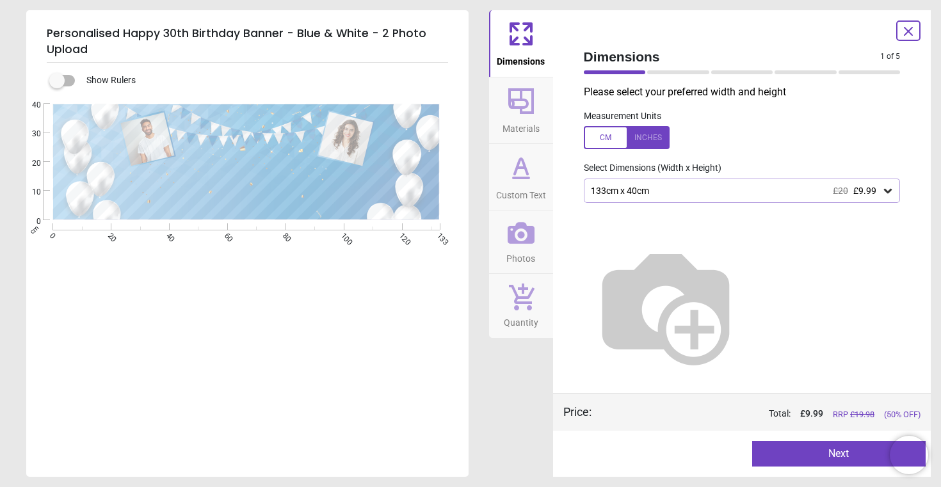
click at [830, 450] on button "Next" at bounding box center [839, 454] width 174 height 26
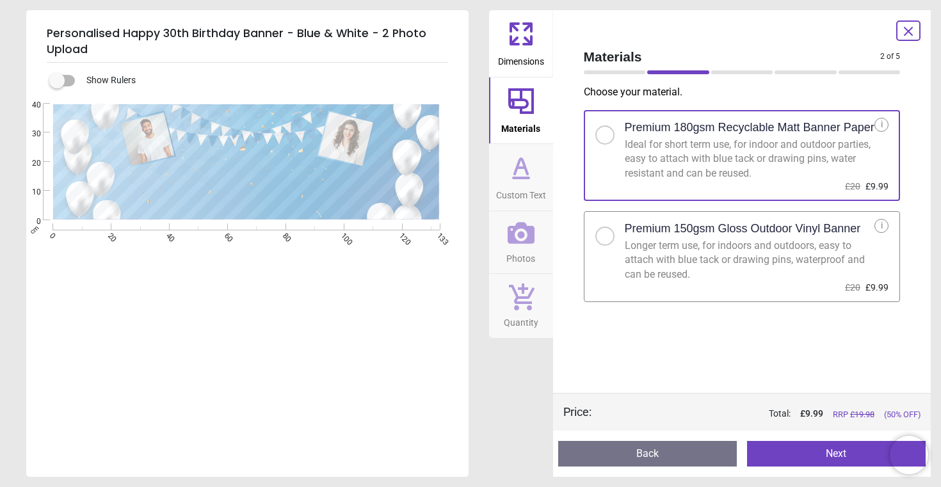
click at [850, 458] on button "Next" at bounding box center [836, 454] width 179 height 26
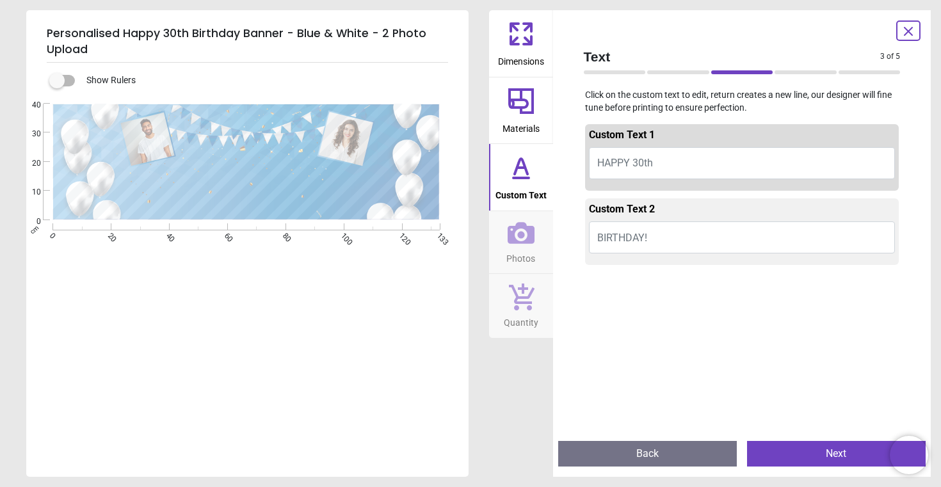
click at [665, 236] on button "BIRTHDAY!" at bounding box center [742, 238] width 307 height 32
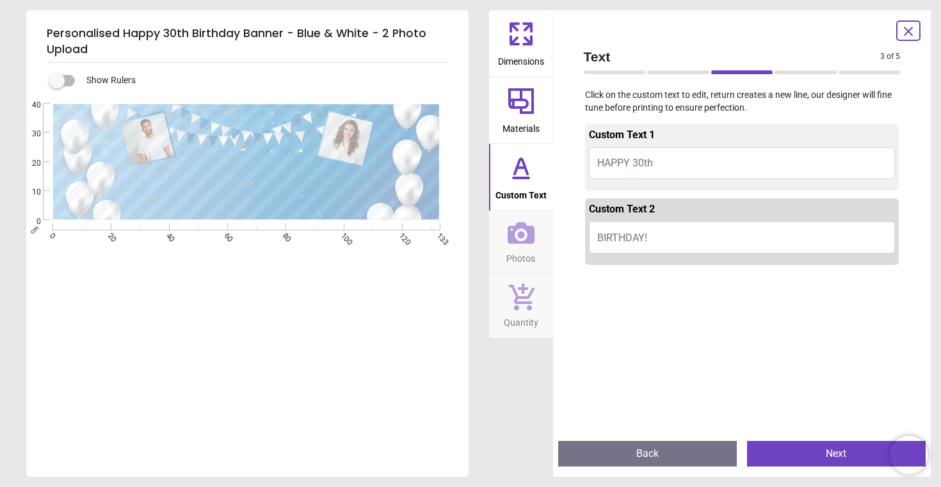
click at [677, 166] on button "HAPPY 30th" at bounding box center [742, 163] width 307 height 32
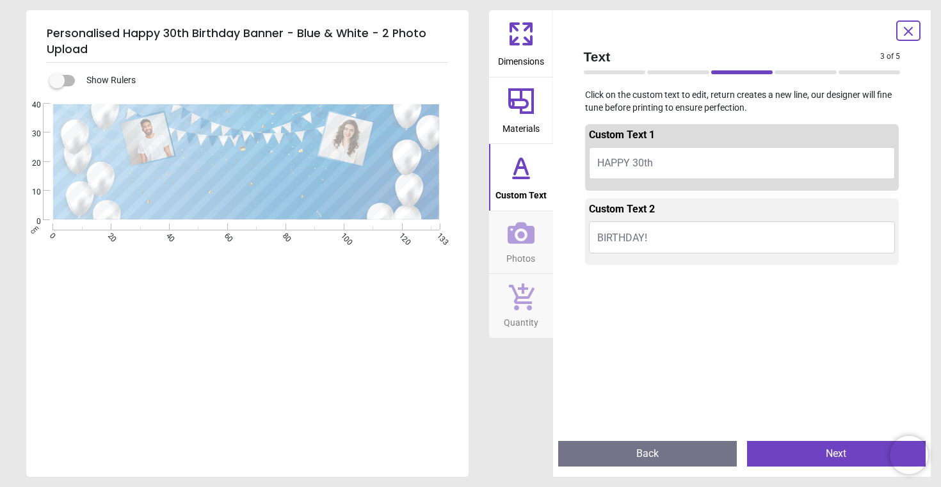
click at [672, 161] on button "HAPPY 30th" at bounding box center [742, 163] width 307 height 32
type textarea "*****"
click at [673, 230] on button "BIRTHDAY!" at bounding box center [742, 238] width 307 height 32
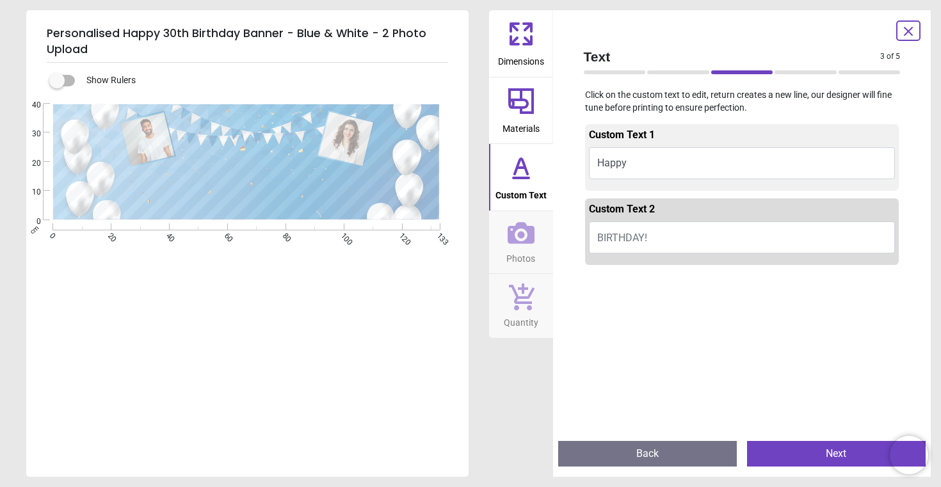
click at [671, 237] on button "BIRTHDAY!" at bounding box center [742, 238] width 307 height 32
type textarea "**********"
click at [685, 150] on button "Happy" at bounding box center [742, 163] width 307 height 32
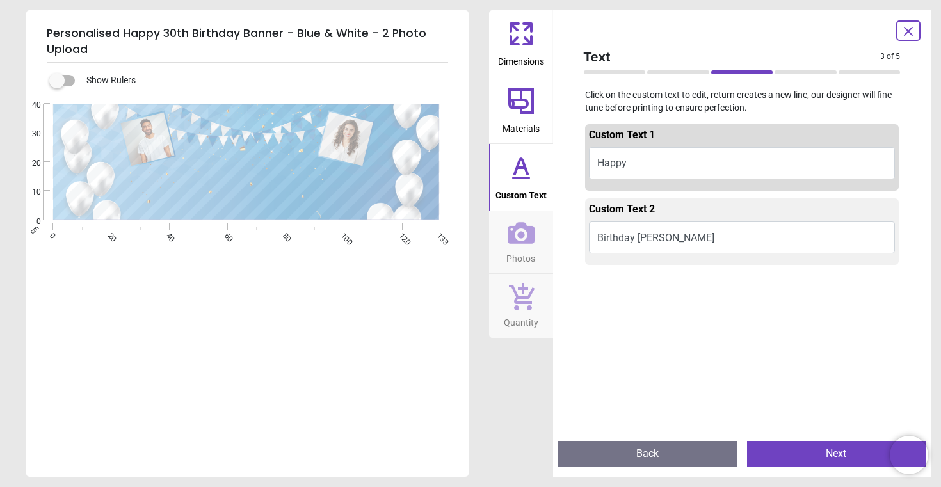
click at [668, 163] on button "Happy" at bounding box center [742, 163] width 307 height 32
click at [631, 160] on button "Happy 30th" at bounding box center [742, 163] width 307 height 32
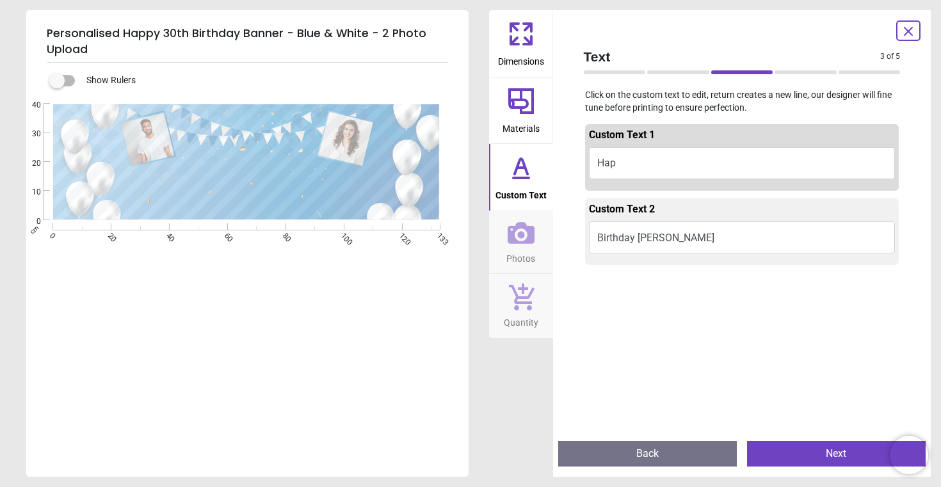
type textarea "*"
type textarea "**********"
click at [640, 239] on button "Birthday Elliot" at bounding box center [742, 238] width 307 height 32
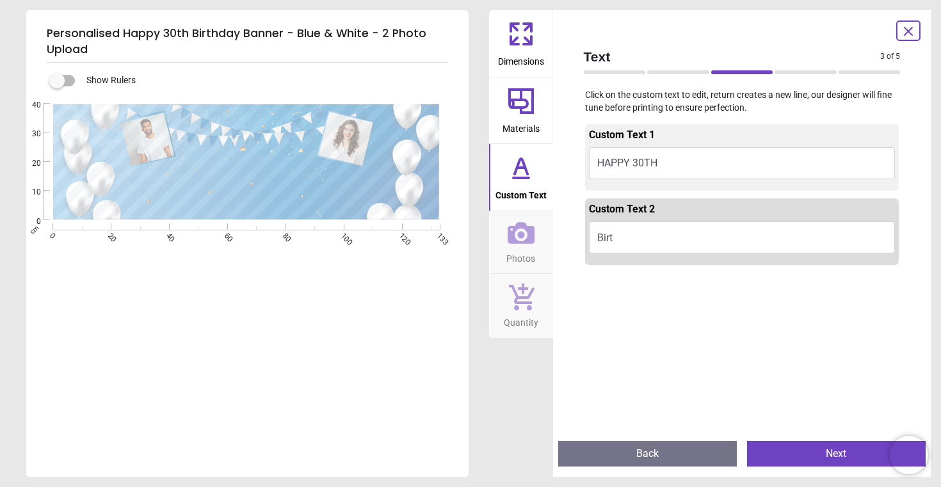
type textarea "*"
type textarea "**********"
click at [866, 457] on button "Next" at bounding box center [836, 454] width 179 height 26
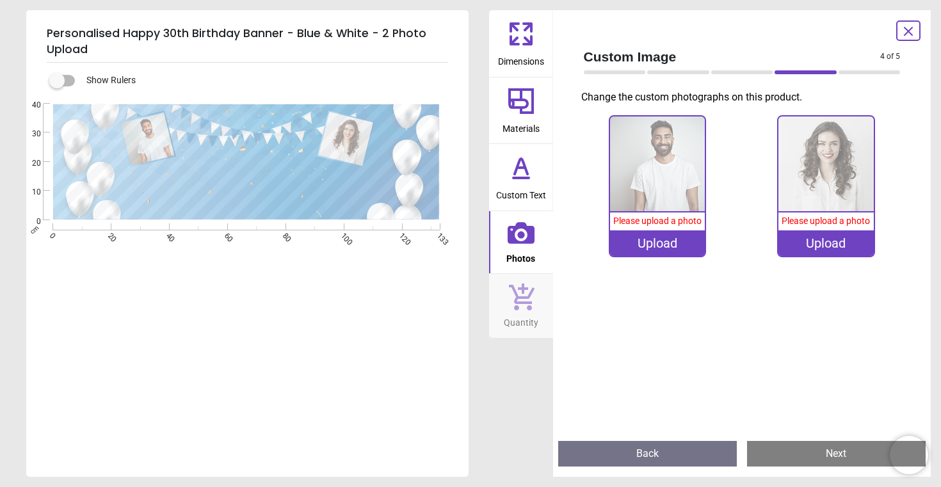
click at [635, 239] on div "Upload" at bounding box center [657, 243] width 95 height 26
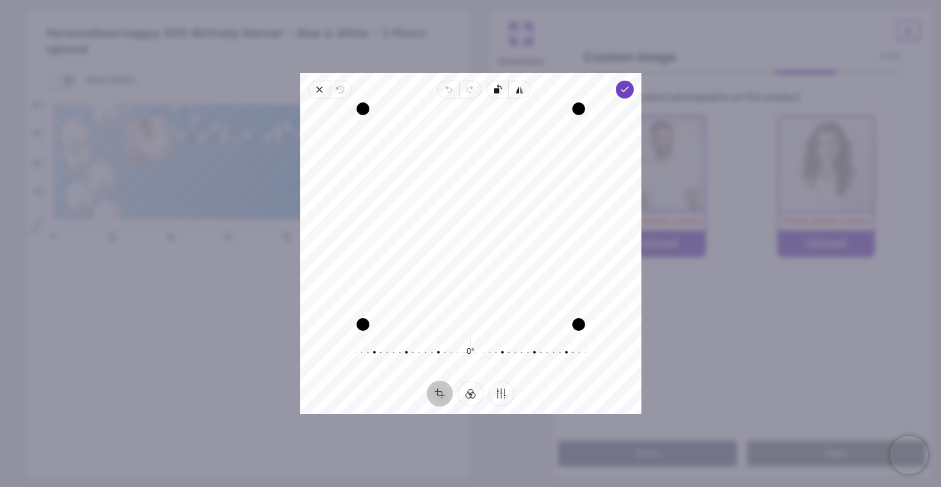
drag, startPoint x: 497, startPoint y: 197, endPoint x: 497, endPoint y: 211, distance: 13.4
click at [497, 211] on div "Recenter" at bounding box center [471, 217] width 321 height 216
drag, startPoint x: 497, startPoint y: 211, endPoint x: 515, endPoint y: 213, distance: 17.5
click at [515, 213] on div "Recenter" at bounding box center [471, 217] width 321 height 216
click at [630, 95] on span "Done" at bounding box center [624, 90] width 18 height 18
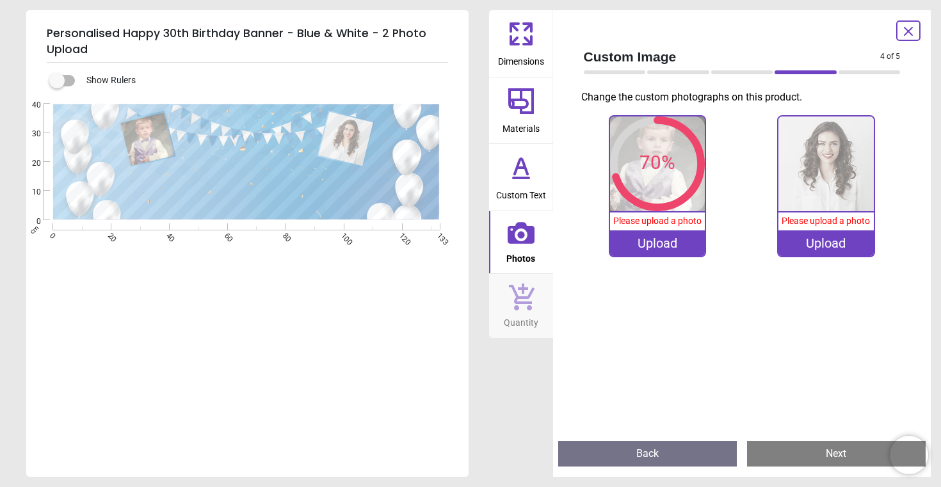
click at [823, 239] on div "Upload" at bounding box center [826, 243] width 95 height 26
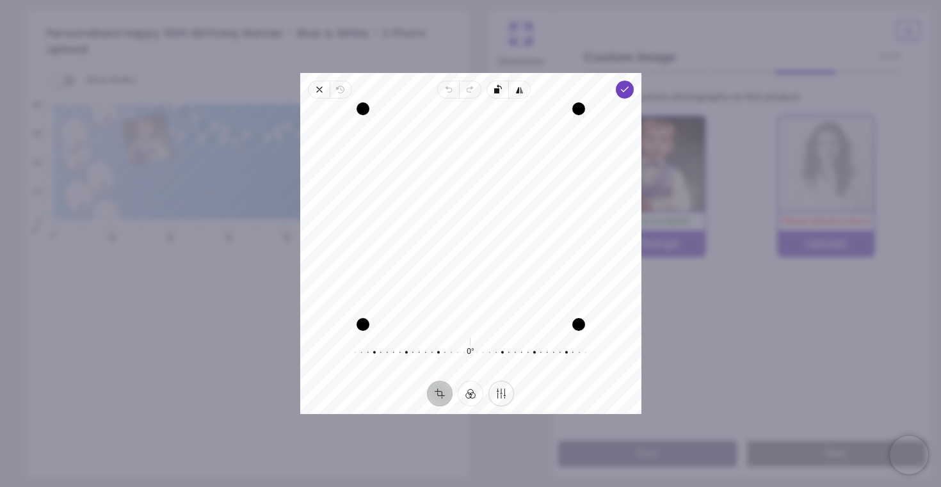
click at [496, 392] on button "Finetune" at bounding box center [502, 394] width 26 height 26
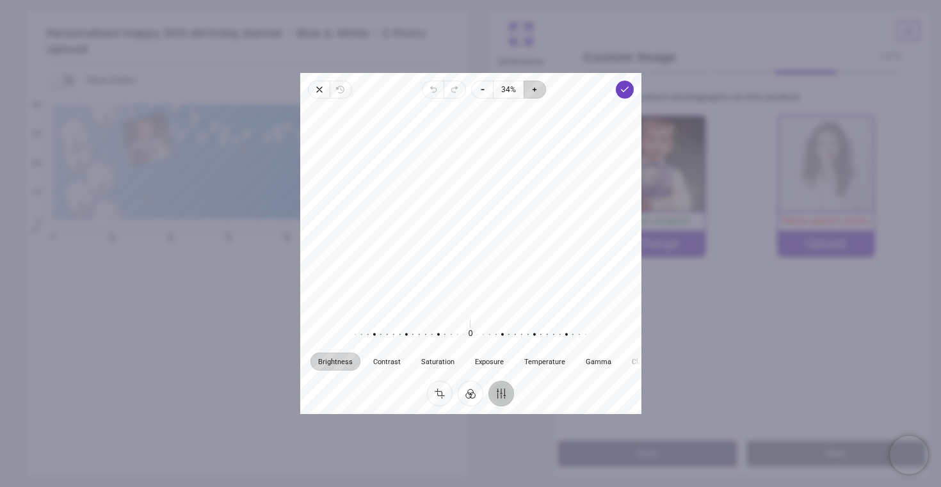
click at [538, 86] on icon "button" at bounding box center [535, 90] width 10 height 10
drag, startPoint x: 504, startPoint y: 148, endPoint x: 501, endPoint y: 187, distance: 39.2
click at [501, 187] on div at bounding box center [470, 208] width 341 height 208
click at [716, 385] on div "100% Photo Accepted Change 0% Please upload a photo Upload" at bounding box center [742, 270] width 337 height 321
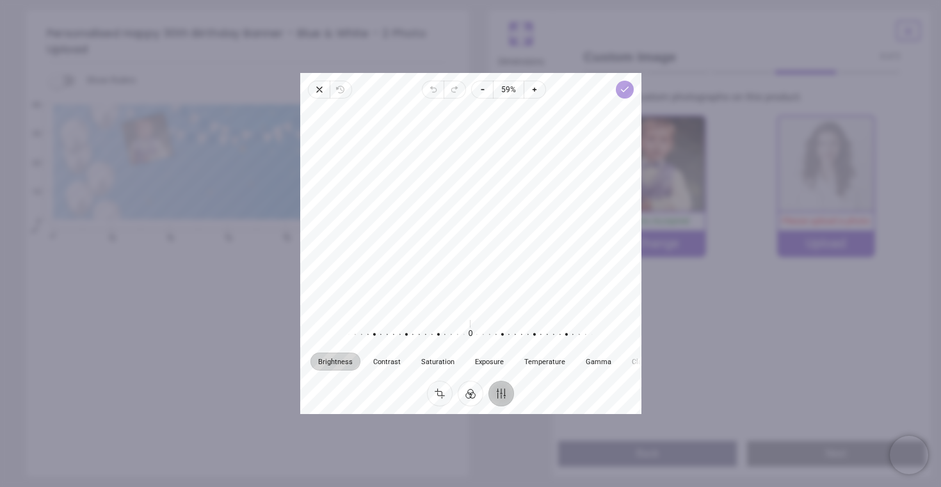
click at [626, 99] on span "Done" at bounding box center [624, 90] width 18 height 18
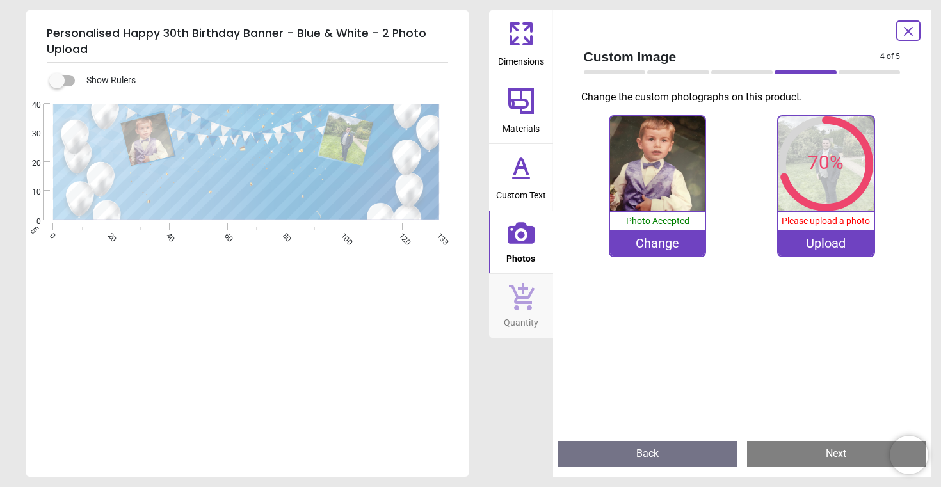
click at [656, 243] on div "Change" at bounding box center [657, 243] width 95 height 26
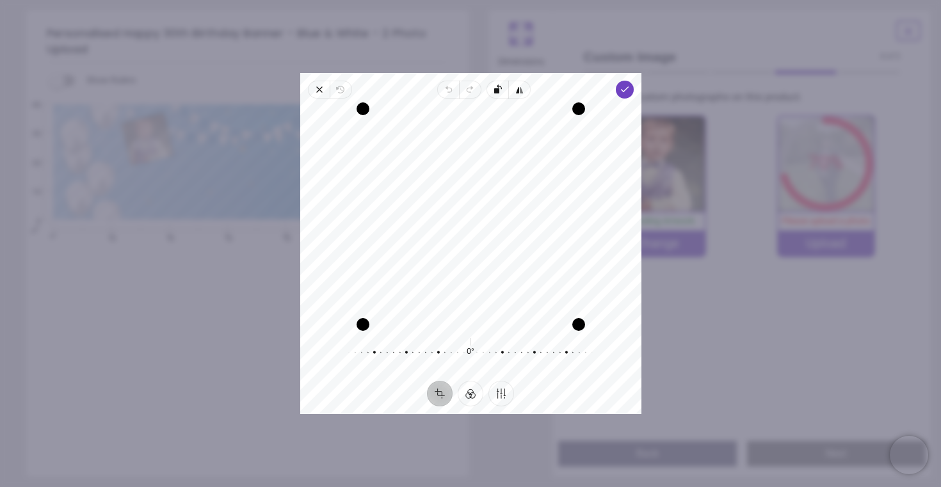
drag, startPoint x: 464, startPoint y: 213, endPoint x: 499, endPoint y: 214, distance: 35.9
click at [499, 214] on div "Recenter" at bounding box center [471, 217] width 321 height 216
drag, startPoint x: 365, startPoint y: 325, endPoint x: 338, endPoint y: 359, distance: 43.3
click at [338, 359] on div "Recenter 0° Reset" at bounding box center [470, 240] width 341 height 282
click at [502, 393] on button "Finetune" at bounding box center [502, 394] width 26 height 26
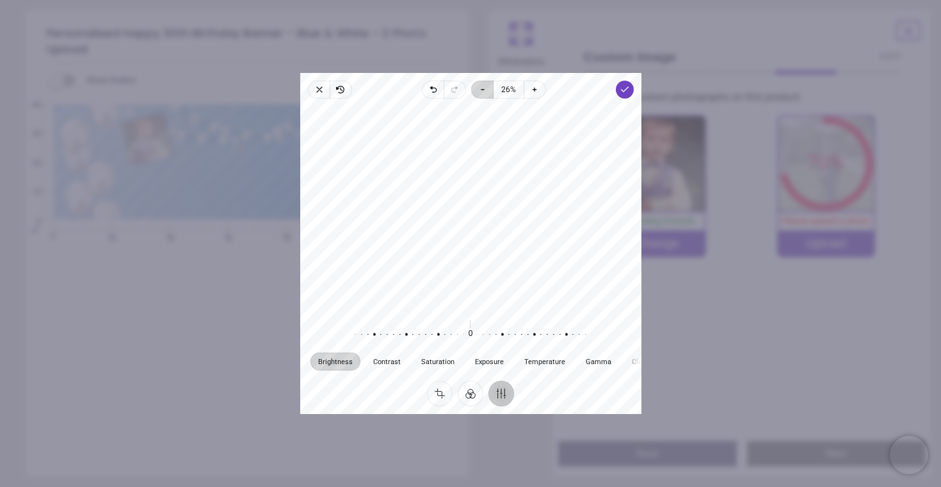
click at [490, 86] on div "Zoom out 26% Zoom in" at bounding box center [508, 90] width 75 height 18
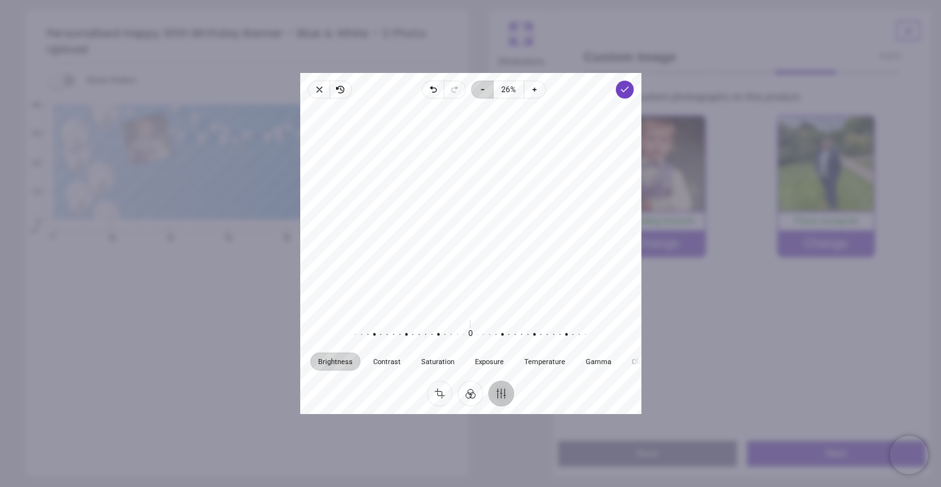
click at [483, 90] on icon "button" at bounding box center [483, 90] width 10 height 10
drag, startPoint x: 488, startPoint y: 207, endPoint x: 488, endPoint y: 220, distance: 12.8
click at [488, 220] on div at bounding box center [470, 208] width 341 height 208
click at [339, 88] on icon "button" at bounding box center [340, 89] width 6 height 7
click at [323, 88] on icon "button" at bounding box center [319, 90] width 10 height 10
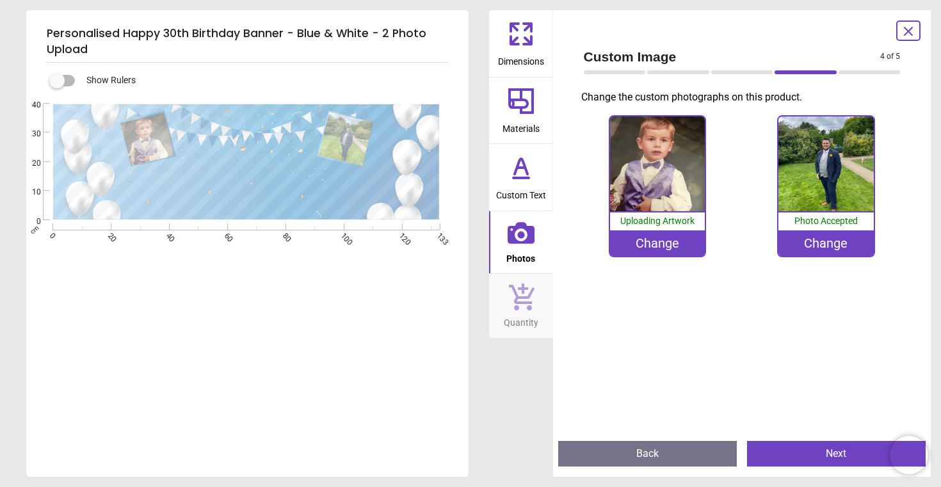
click at [668, 243] on div "Change" at bounding box center [657, 243] width 95 height 26
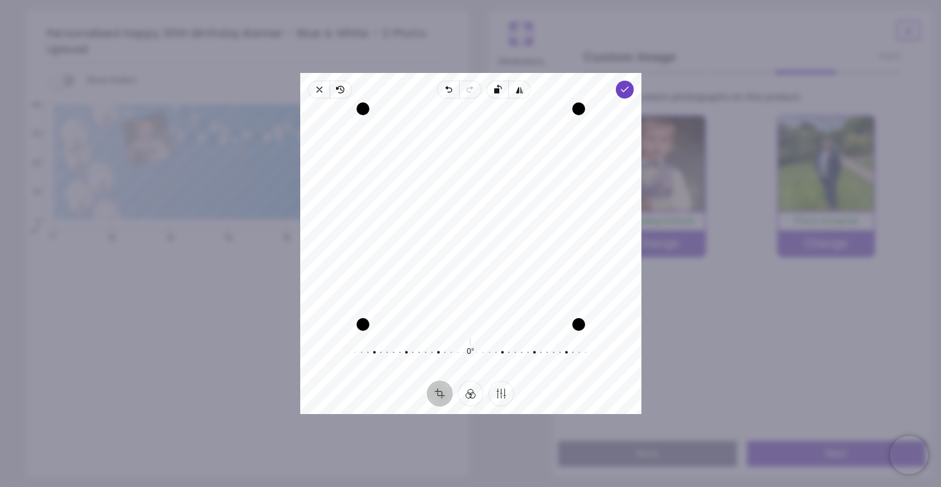
drag, startPoint x: 501, startPoint y: 209, endPoint x: 501, endPoint y: 236, distance: 27.5
click at [501, 236] on div "Recenter" at bounding box center [471, 217] width 321 height 216
drag, startPoint x: 521, startPoint y: 236, endPoint x: 549, endPoint y: 234, distance: 28.2
click at [549, 234] on div "Recenter" at bounding box center [471, 217] width 321 height 216
click at [624, 90] on polyline "button" at bounding box center [624, 89] width 7 height 4
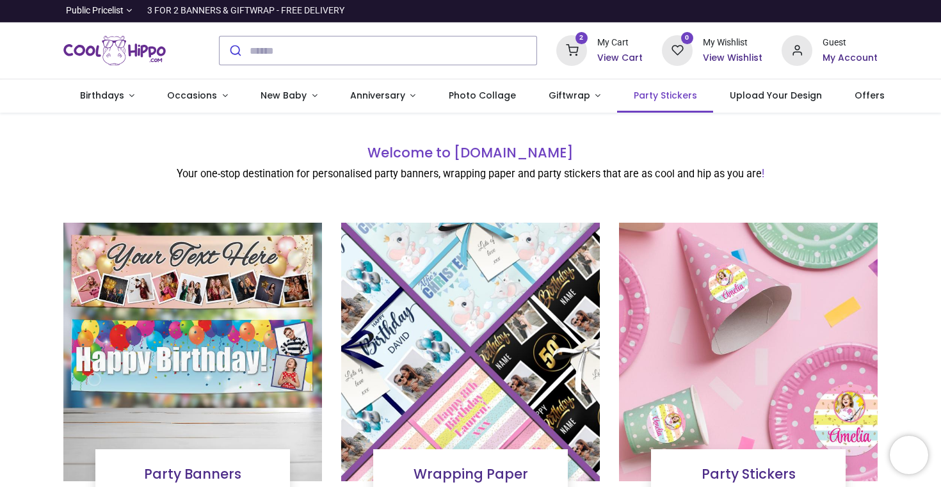
click at [640, 93] on span "Party Stickers" at bounding box center [665, 95] width 63 height 13
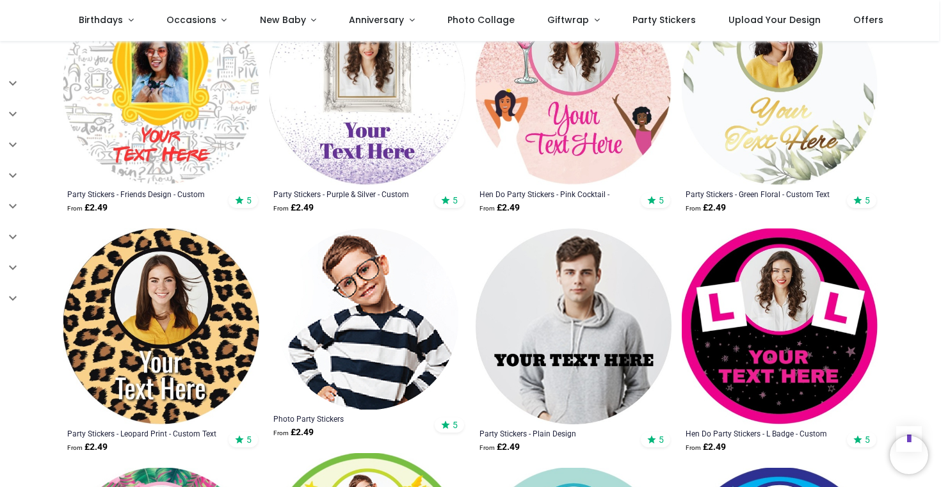
scroll to position [765, 0]
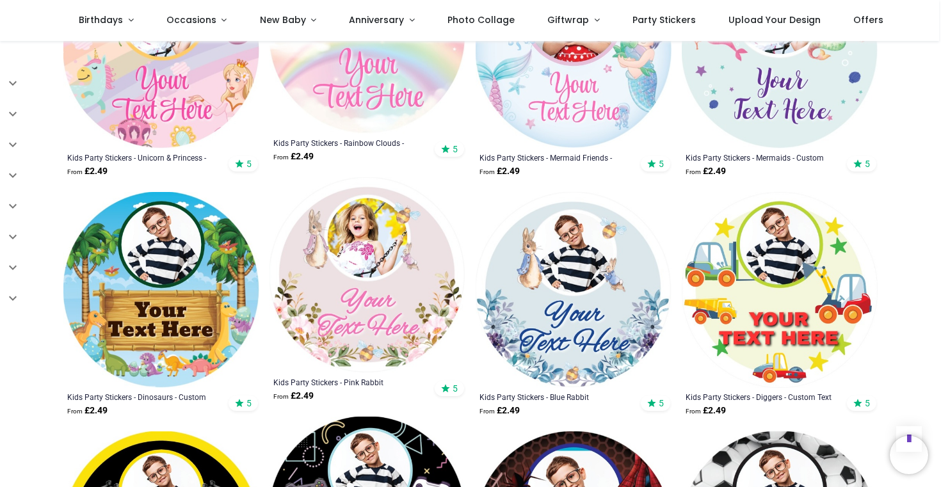
scroll to position [1774, 0]
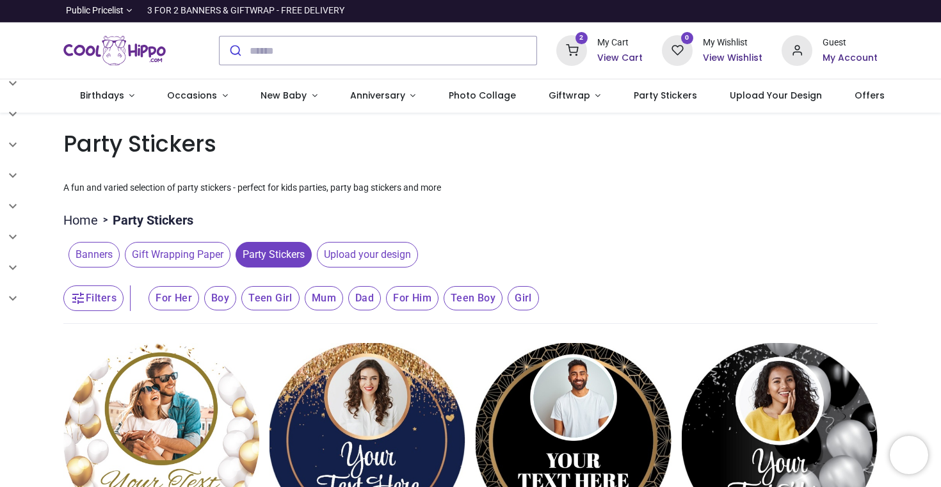
click at [615, 58] on h6 "View Cart" at bounding box center [619, 58] width 45 height 13
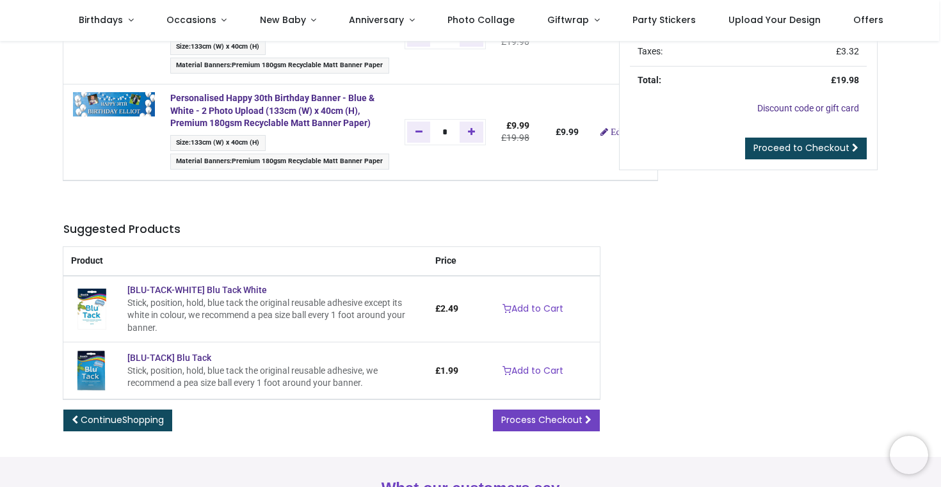
scroll to position [47, 0]
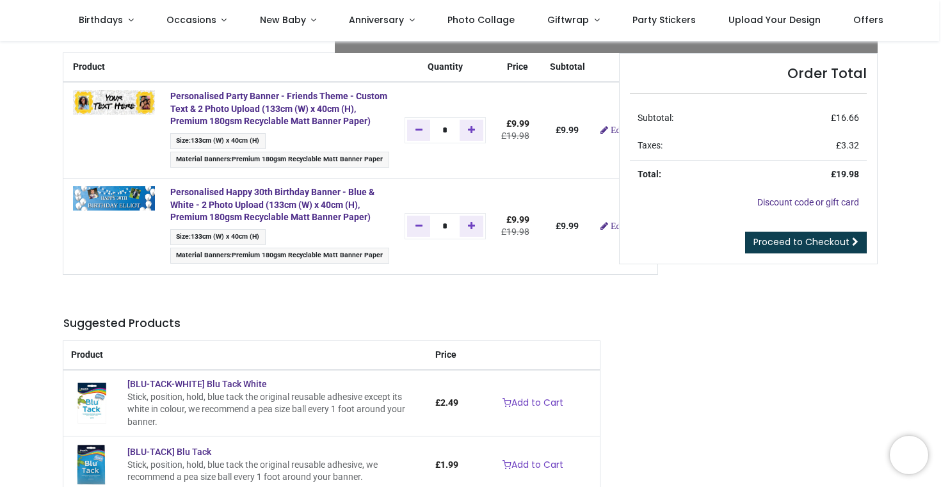
click at [823, 245] on span "Proceed to Checkout" at bounding box center [802, 242] width 96 height 13
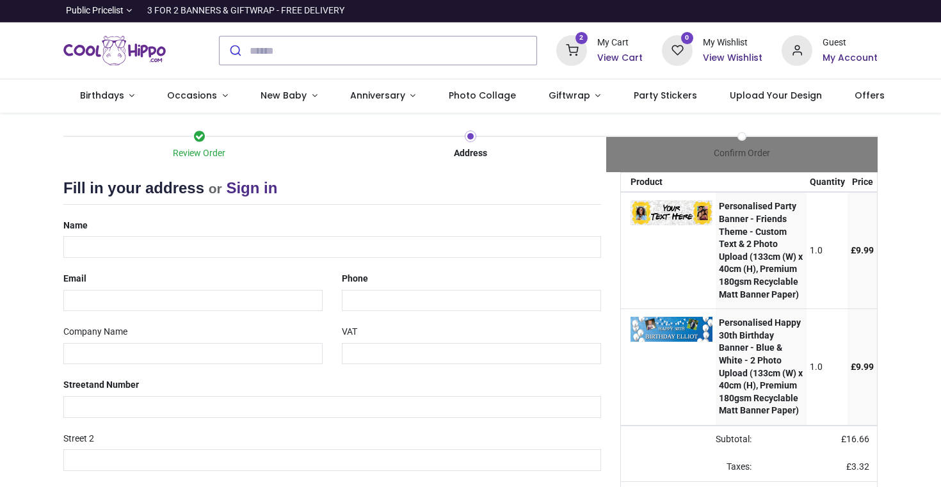
select select "***"
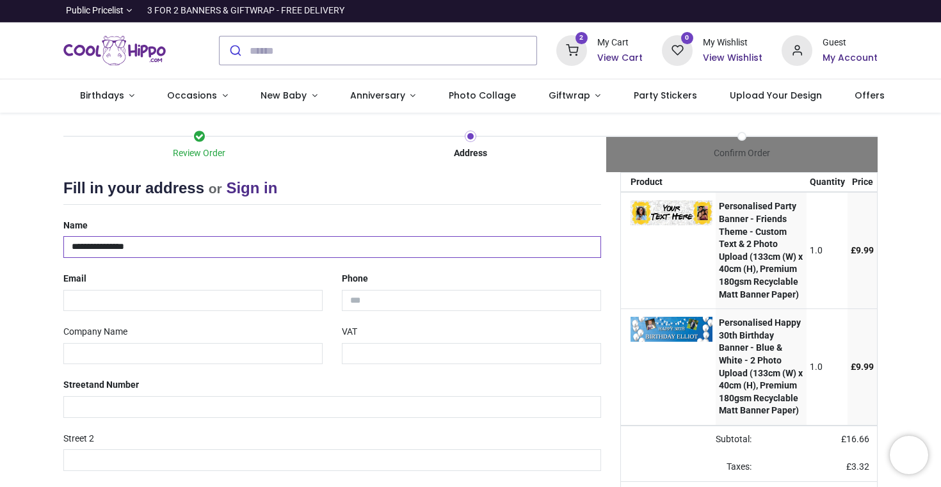
type input "**********"
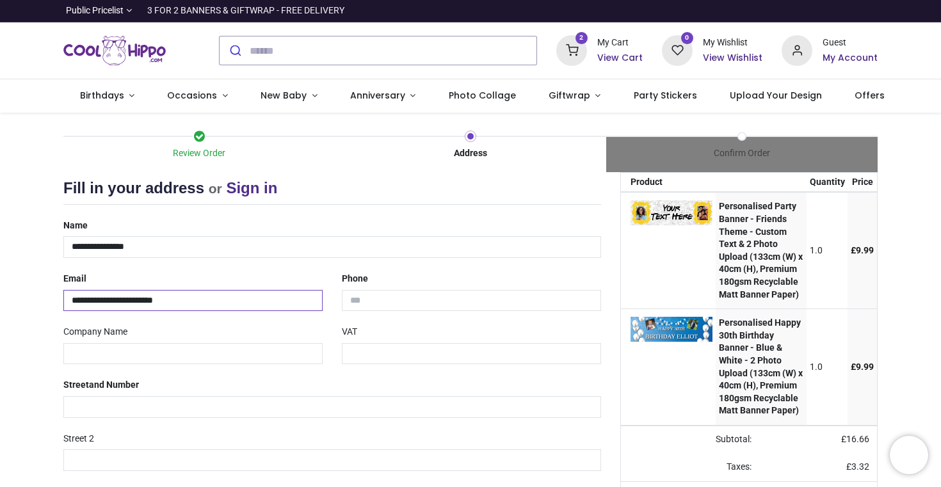
type input "**********"
click at [587, 299] on input "tel" at bounding box center [471, 301] width 259 height 22
click at [486, 275] on div "Phone" at bounding box center [471, 289] width 279 height 43
click at [439, 301] on input "tel" at bounding box center [471, 301] width 259 height 22
type input "**********"
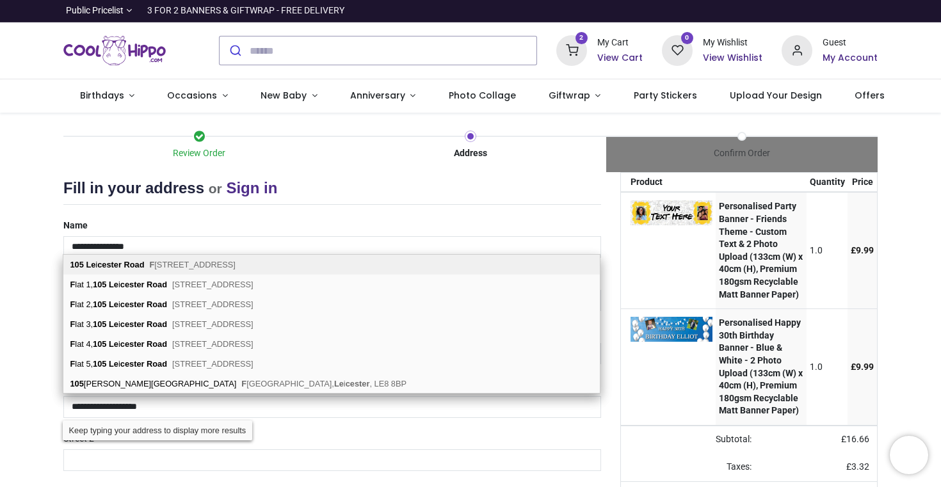
click at [223, 266] on span "[STREET_ADDRESS]" at bounding box center [192, 265] width 86 height 10
type input "**********"
type input "********"
type input "*******"
select select "***"
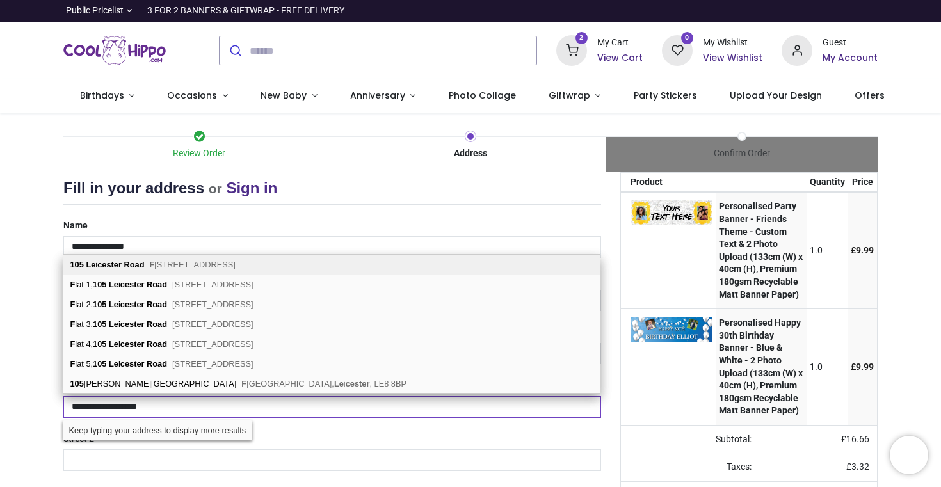
select select "***"
type input "*********"
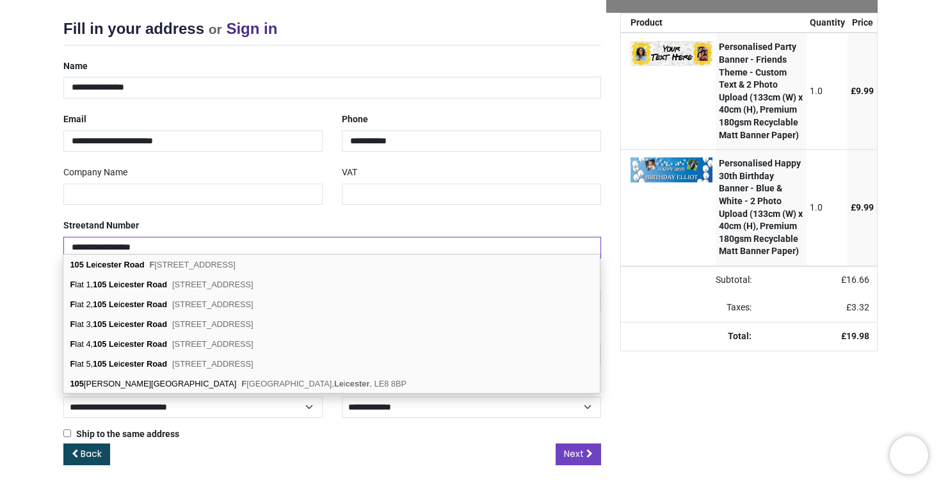
scroll to position [159, 0]
click at [614, 392] on div "Your order: £ 19.98 Product Quantity Price Personalised Party Banner - Friends …" at bounding box center [749, 249] width 277 height 473
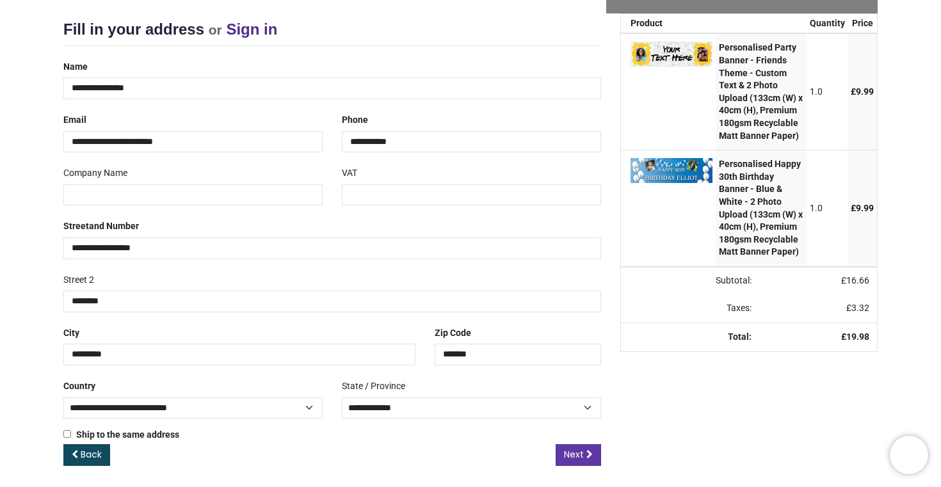
click at [581, 452] on span "Next" at bounding box center [574, 454] width 20 height 13
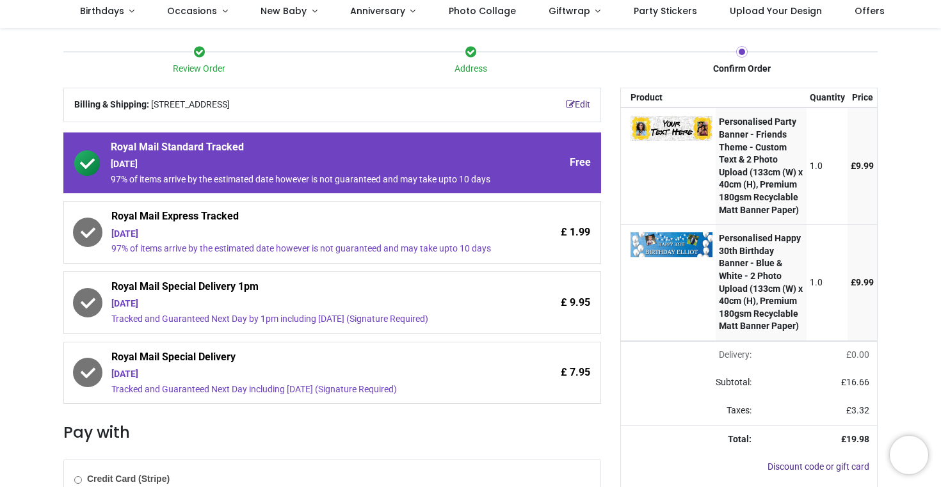
scroll to position [48, 0]
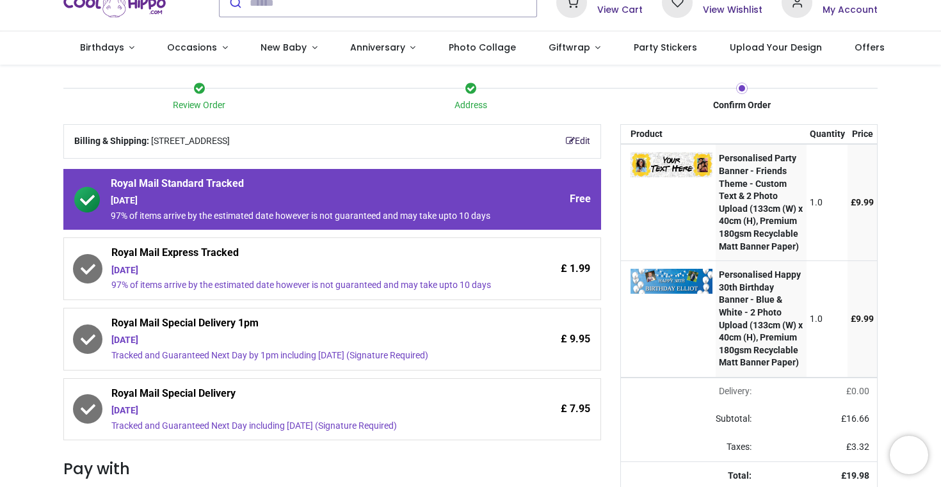
click at [586, 144] on link "Edit" at bounding box center [578, 141] width 24 height 13
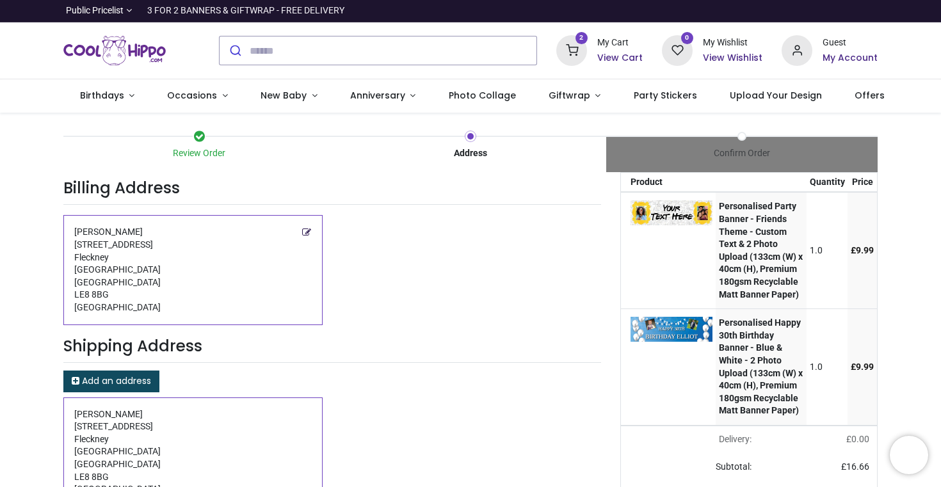
click at [302, 226] on link "Edit this address" at bounding box center [307, 233] width 10 height 14
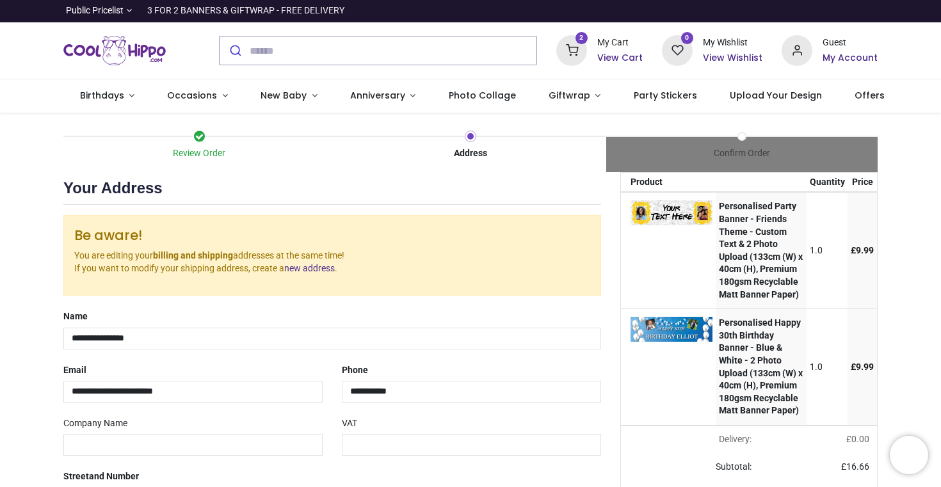
select select "***"
click at [247, 334] on input "**********" at bounding box center [332, 339] width 538 height 22
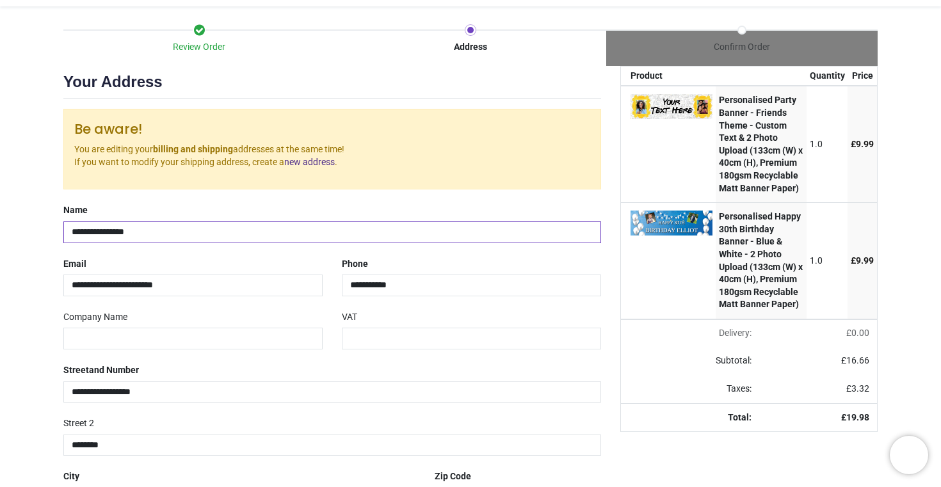
type input "**********"
click at [435, 362] on div "**********" at bounding box center [332, 381] width 557 height 43
click at [433, 287] on input "**********" at bounding box center [471, 286] width 259 height 22
click at [586, 284] on input "tel" at bounding box center [471, 286] width 259 height 22
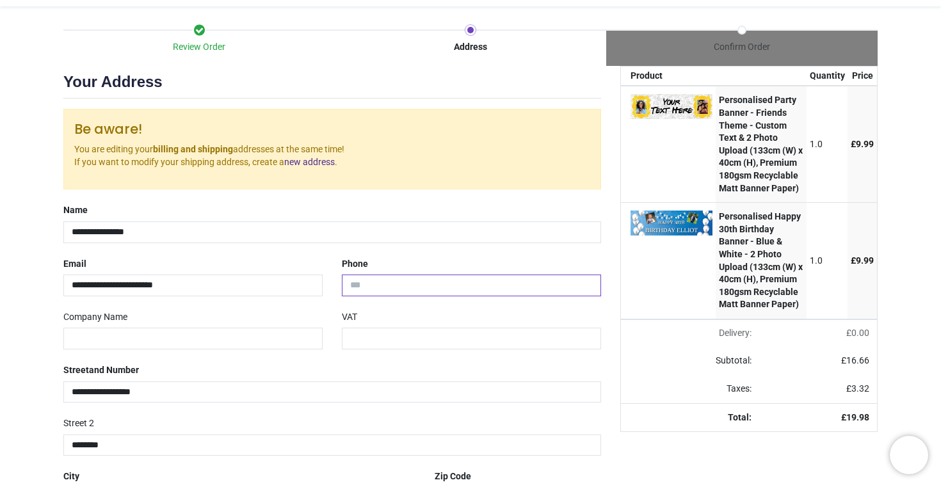
type input "**********"
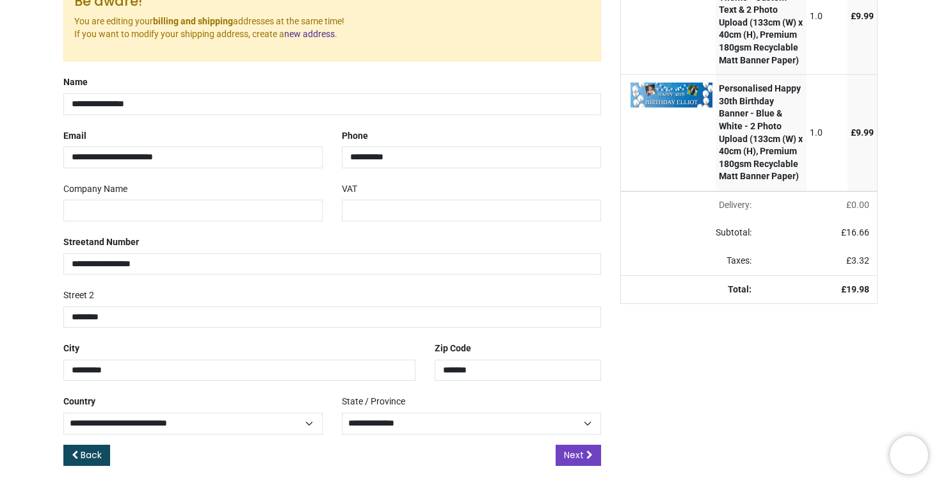
scroll to position [234, 0]
click at [266, 232] on div "**********" at bounding box center [332, 253] width 557 height 43
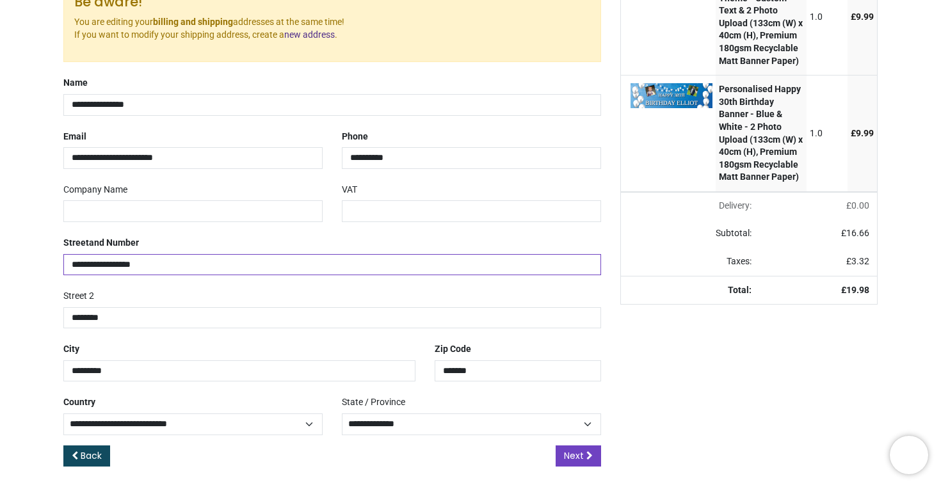
click at [264, 255] on input "**********" at bounding box center [332, 265] width 538 height 22
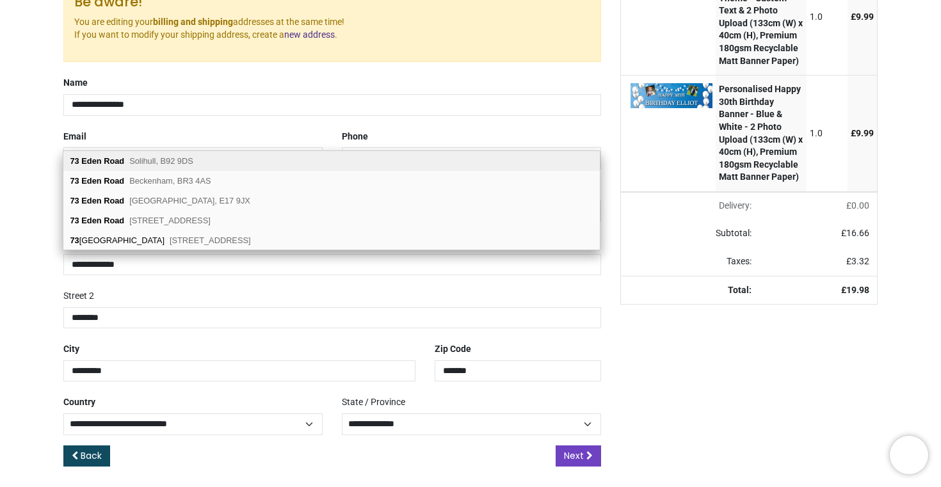
click at [174, 161] on span "Solihull, B92 9DS" at bounding box center [161, 161] width 64 height 10
type input "**********"
type input "*******"
select select "***"
select select "****"
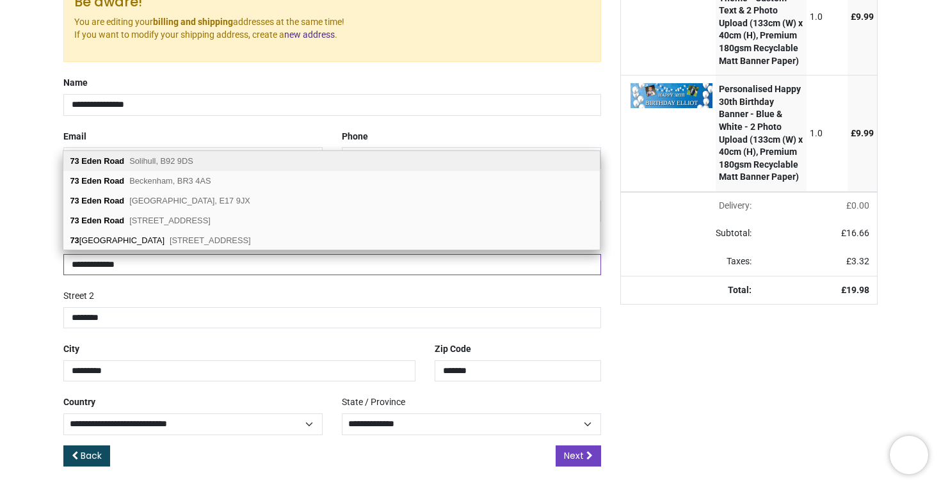
type input "********"
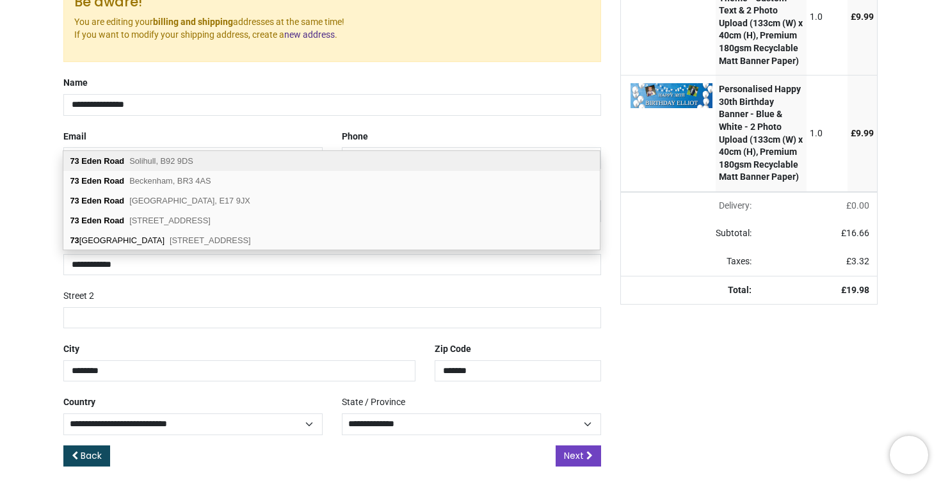
click at [116, 158] on b "Road" at bounding box center [114, 161] width 20 height 10
select select "***"
select select "****"
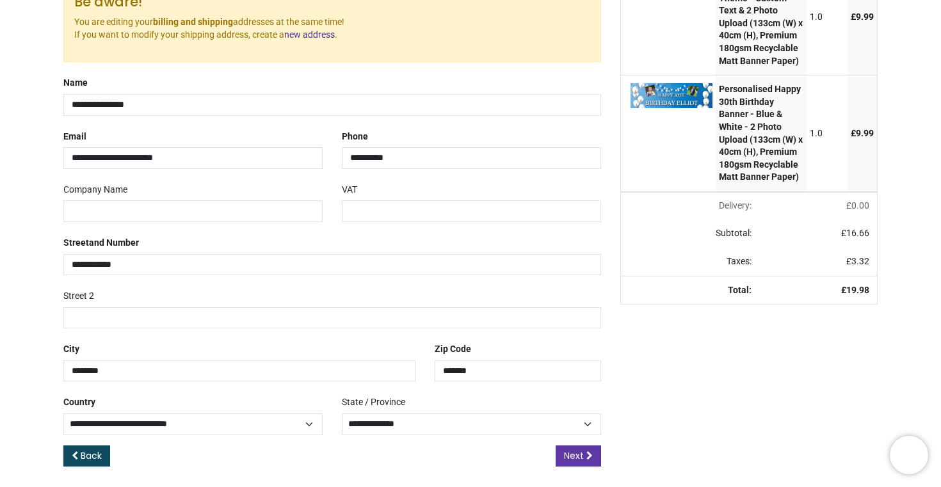
click at [590, 455] on icon at bounding box center [589, 455] width 6 height 9
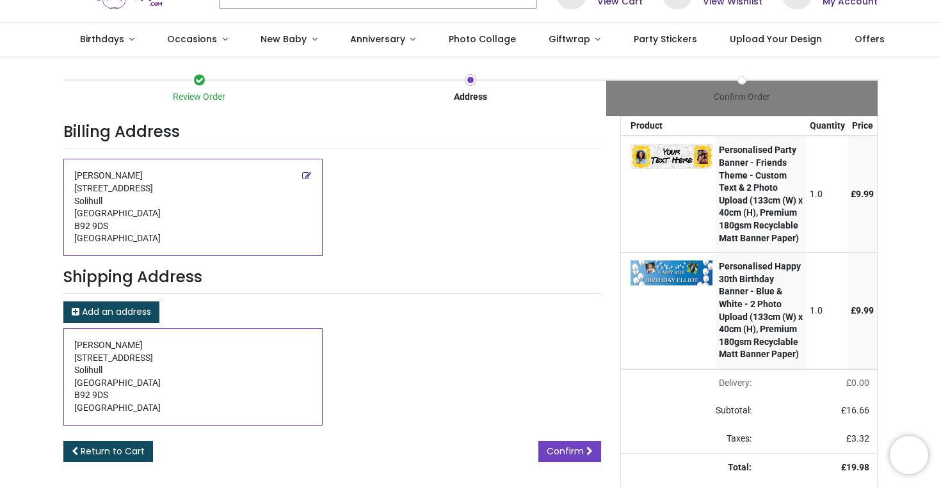
scroll to position [70, 0]
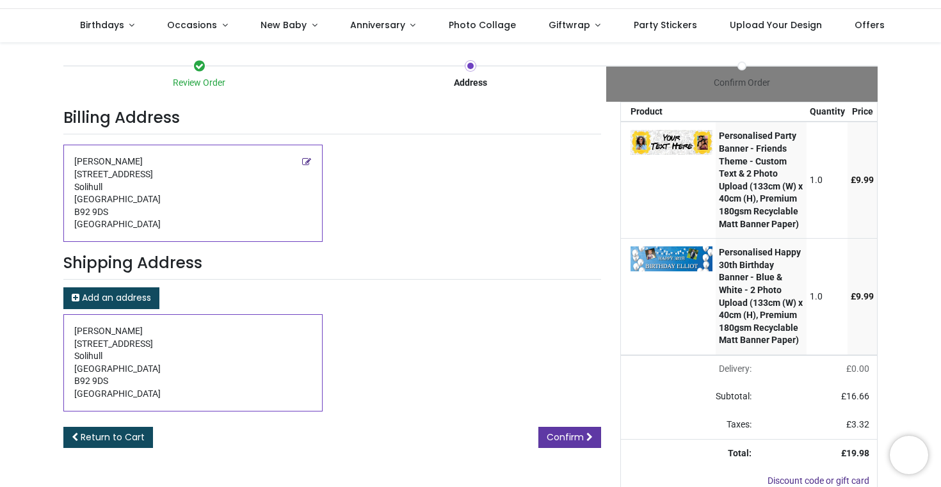
click at [588, 435] on link "Confirm" at bounding box center [569, 438] width 63 height 22
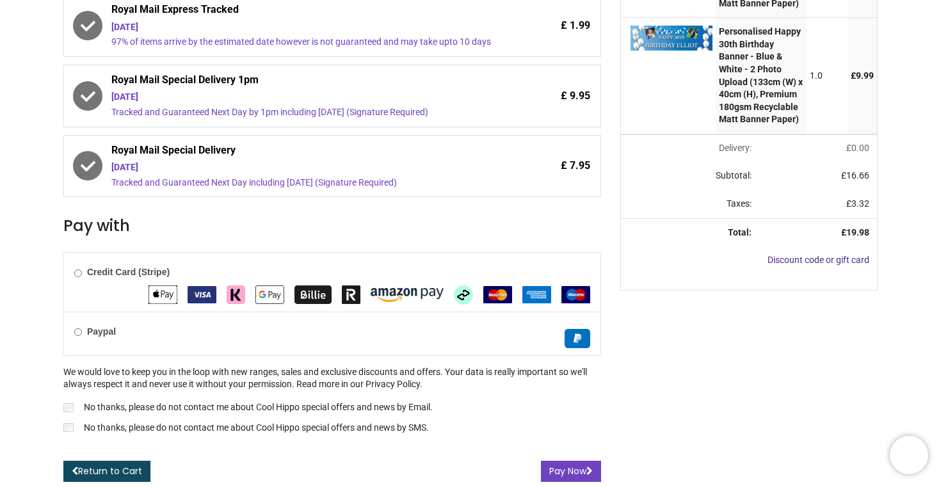
scroll to position [308, 0]
click at [109, 270] on b "Credit Card (Stripe)" at bounding box center [128, 272] width 83 height 10
click at [567, 475] on button "Pay Now" at bounding box center [571, 472] width 60 height 22
